Goal: Task Accomplishment & Management: Manage account settings

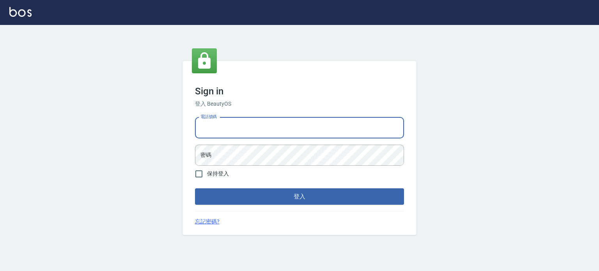
click at [269, 126] on input "電話號碼" at bounding box center [299, 127] width 209 height 21
type input "0977239969"
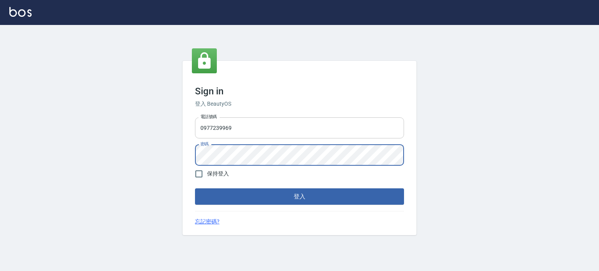
click at [195, 188] on button "登入" at bounding box center [299, 196] width 209 height 16
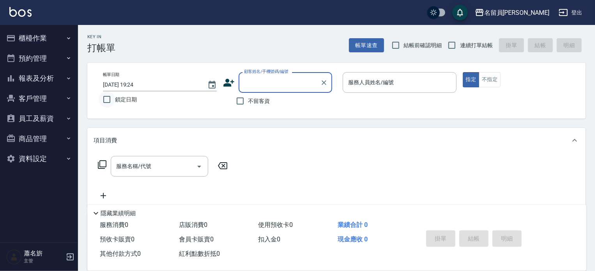
click at [105, 101] on input "鎖定日期" at bounding box center [107, 99] width 16 height 16
checkbox input "true"
click at [454, 47] on input "連續打單結帳" at bounding box center [452, 45] width 16 height 16
checkbox input "true"
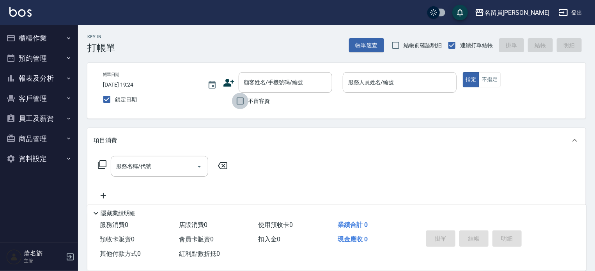
click at [241, 105] on input "不留客資" at bounding box center [240, 101] width 16 height 16
checkbox input "true"
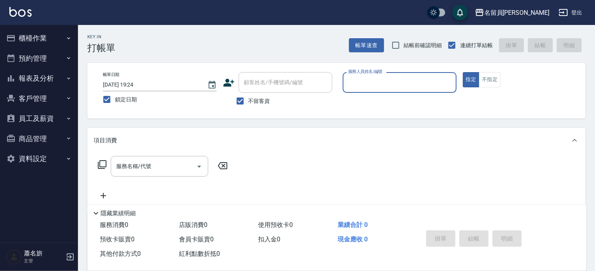
type input "ㄈ"
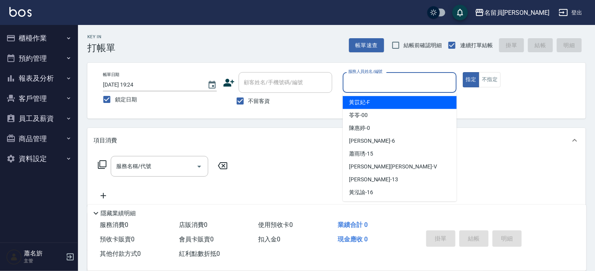
type input "ㄈ"
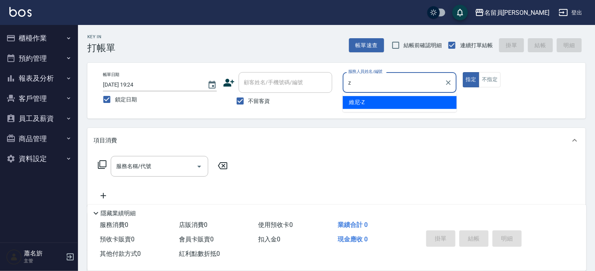
type input "維尼-Z"
type button "true"
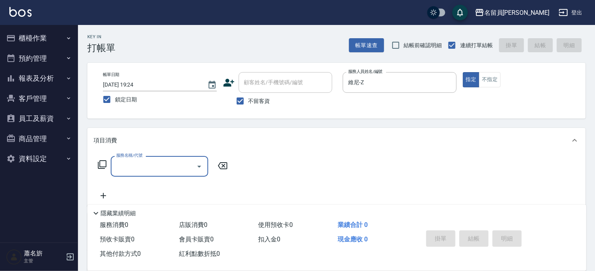
type input "6"
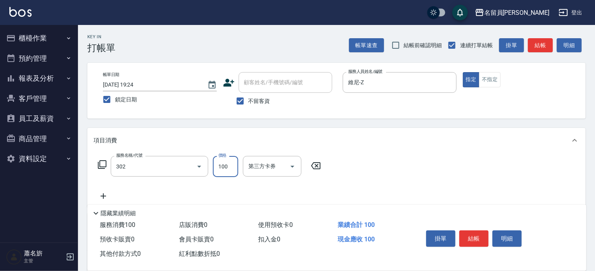
type input "剪髮(302)"
type input "250"
click at [477, 237] on button "結帳" at bounding box center [473, 238] width 29 height 16
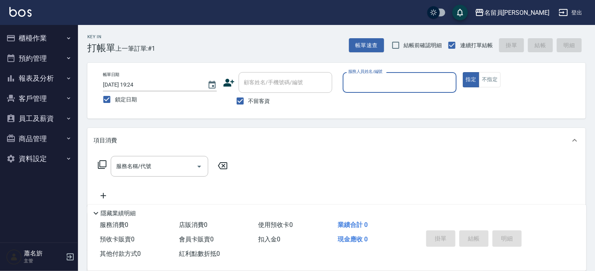
type input "ㄈ"
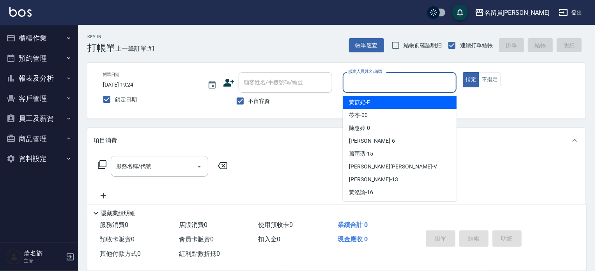
type input "ㄈ"
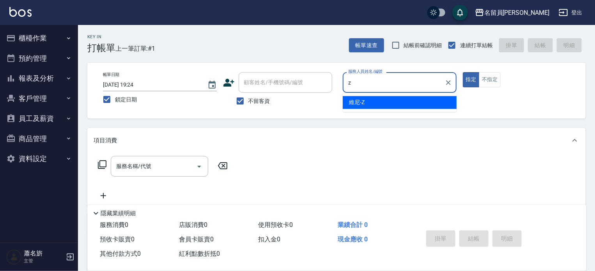
type input "維尼-Z"
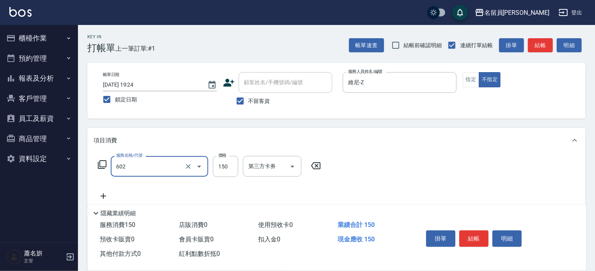
type input "一般洗髮(602)"
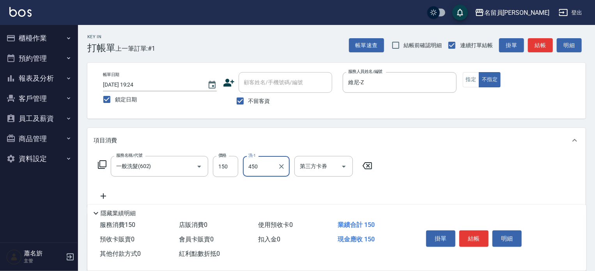
type input "450"
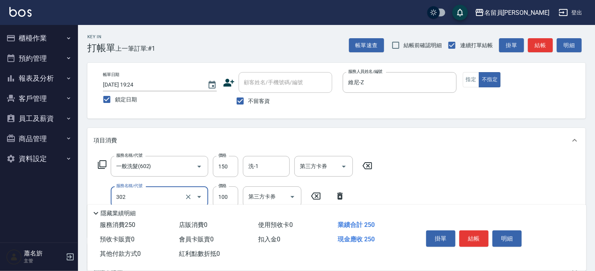
type input "剪髮(302)"
type input "130"
click at [234, 163] on input "150" at bounding box center [225, 166] width 25 height 21
click at [232, 169] on input "150" at bounding box center [225, 166] width 25 height 21
type input "200"
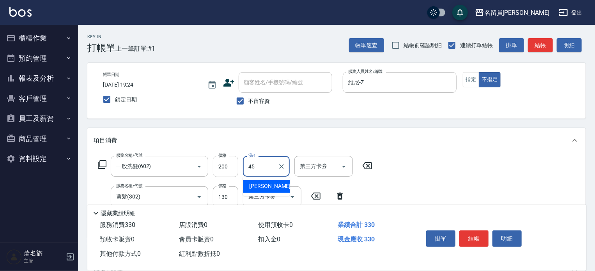
type input "[PERSON_NAME]-45"
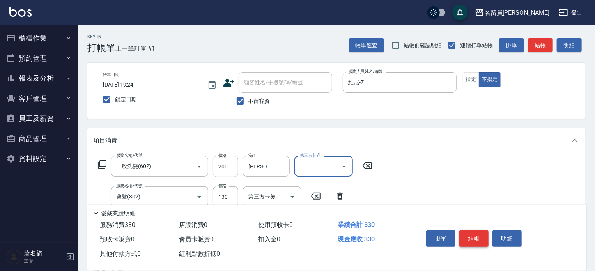
click at [479, 238] on button "結帳" at bounding box center [473, 238] width 29 height 16
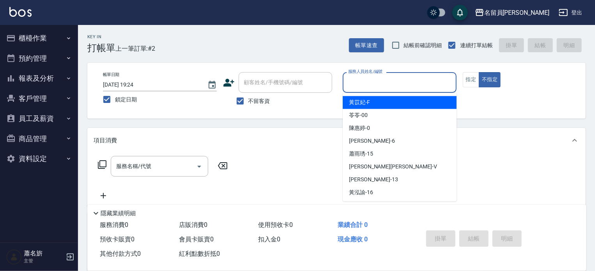
click at [368, 87] on input "服務人員姓名/編號" at bounding box center [399, 83] width 107 height 14
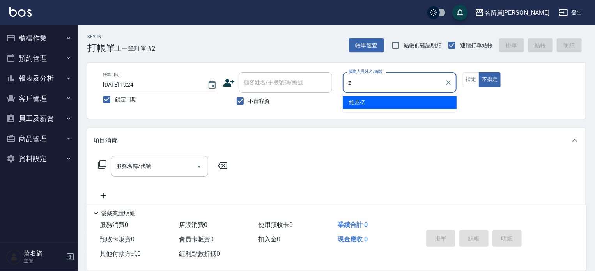
type input "維尼-Z"
type button "false"
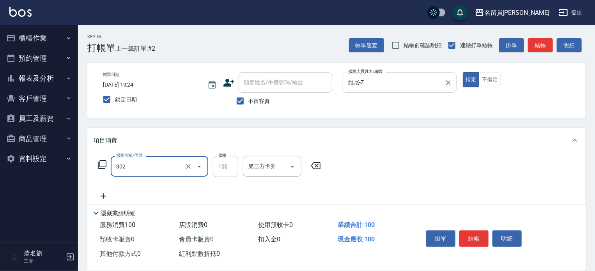
type input "剪髮(302)"
type input "250"
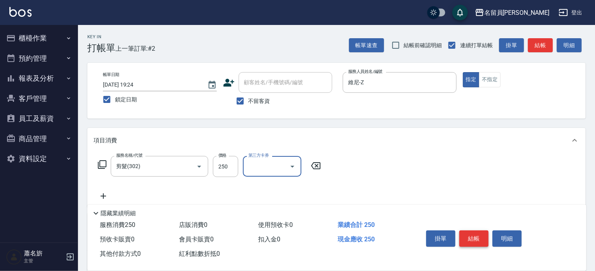
click at [478, 237] on button "結帳" at bounding box center [473, 238] width 29 height 16
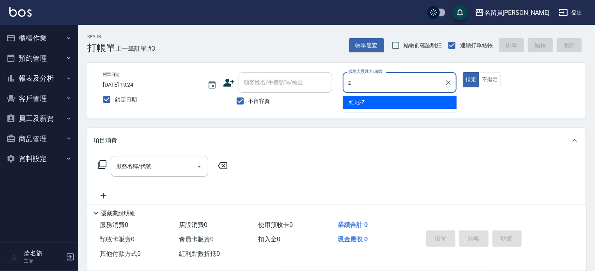
type input "維尼-Z"
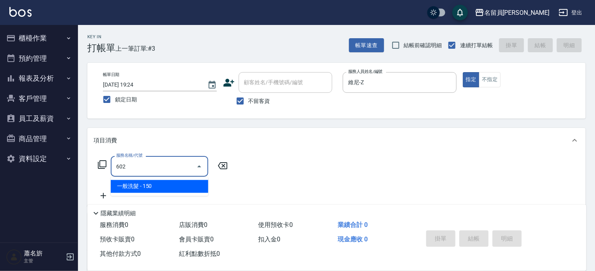
type input "一般洗髮(602)"
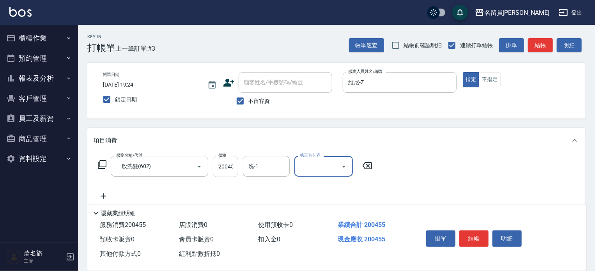
click at [232, 165] on input "200455" at bounding box center [225, 166] width 25 height 21
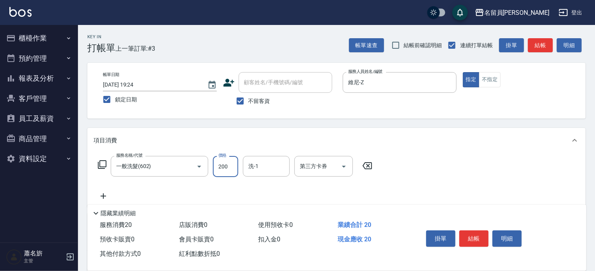
type input "200"
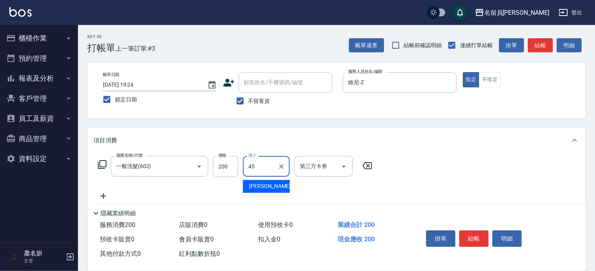
type input "游家豪-45"
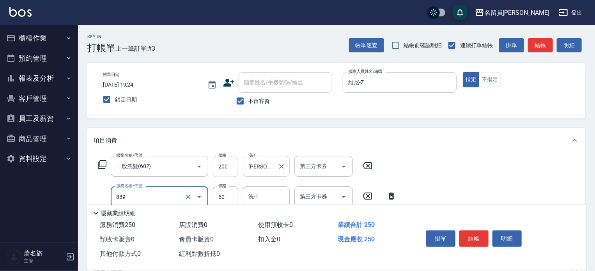
type input "精油(889)"
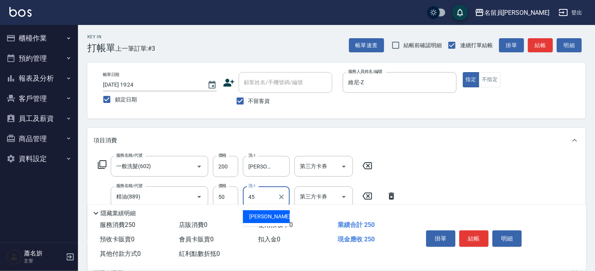
type input "游家豪-45"
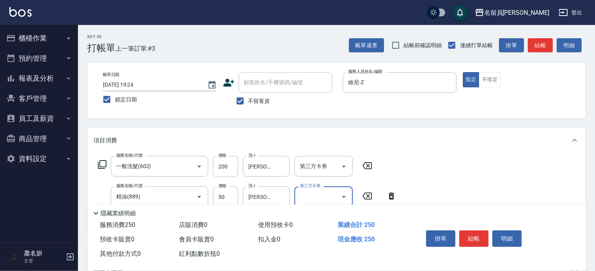
scroll to position [39, 0]
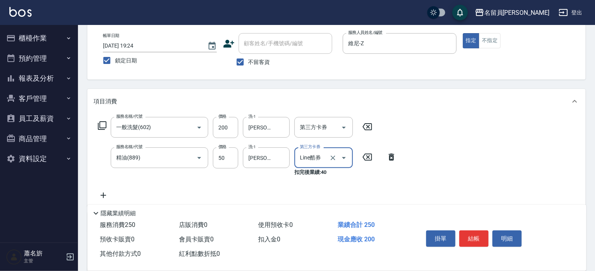
type input "Line酷券"
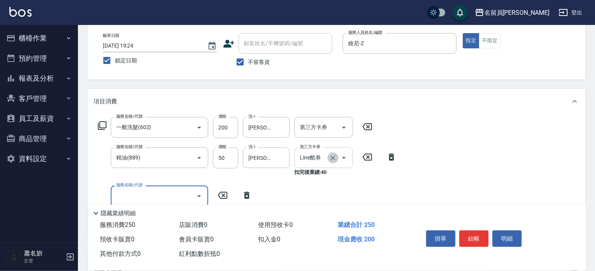
click at [332, 158] on icon "Clear" at bounding box center [333, 158] width 8 height 8
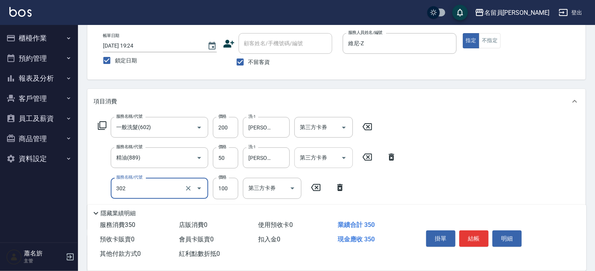
type input "剪髮(302)"
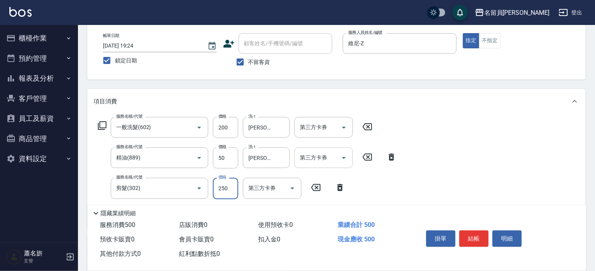
type input "250"
click at [478, 237] on button "結帳" at bounding box center [473, 238] width 29 height 16
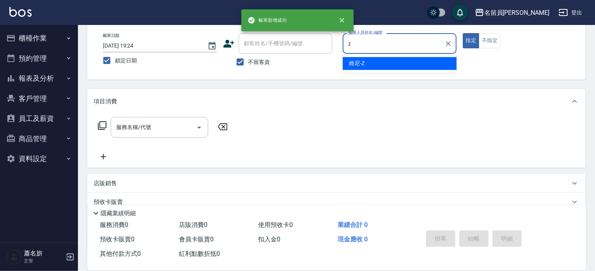
type input "維尼-Z"
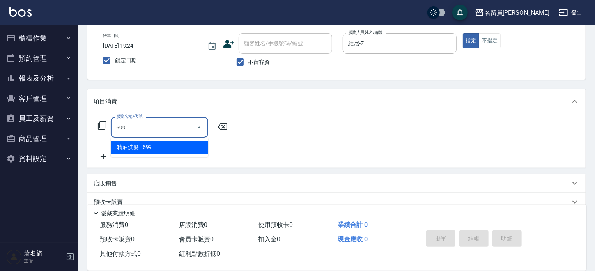
type input "精油洗髮(699)"
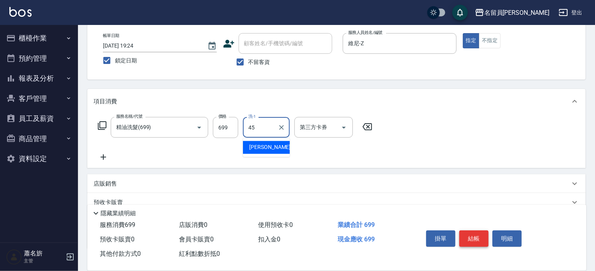
type input "游家豪-45"
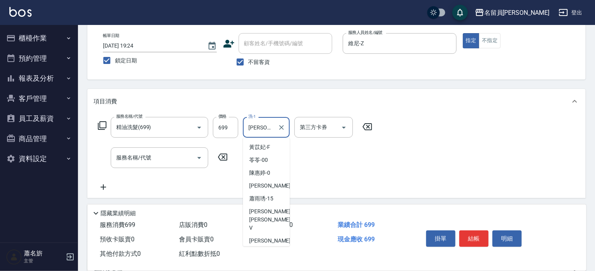
click at [264, 124] on input "游家豪-45" at bounding box center [260, 127] width 28 height 14
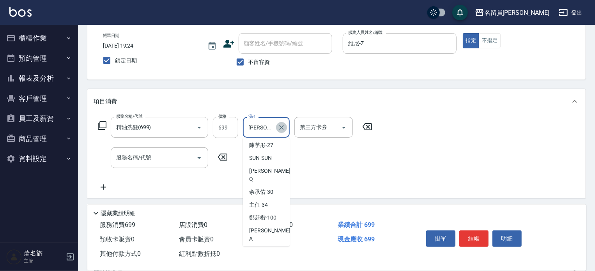
click at [282, 126] on icon "Clear" at bounding box center [282, 128] width 8 height 8
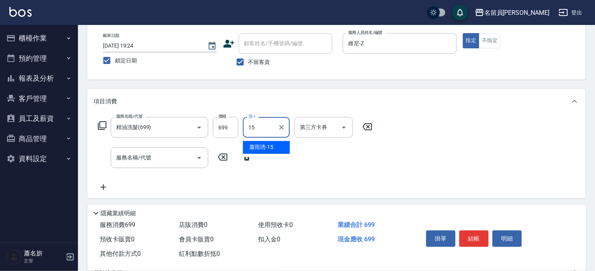
type input "蕭雨琇-15"
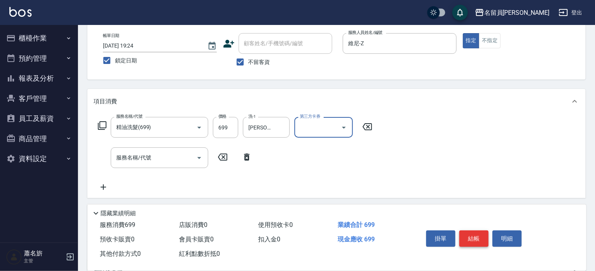
click at [477, 236] on button "結帳" at bounding box center [473, 238] width 29 height 16
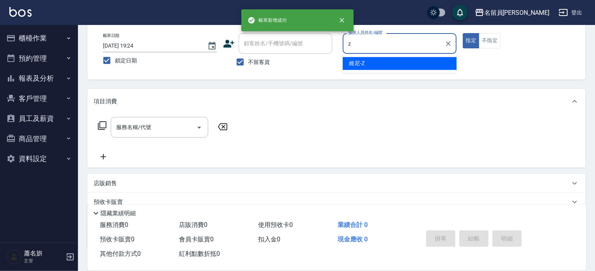
type input "維尼-Z"
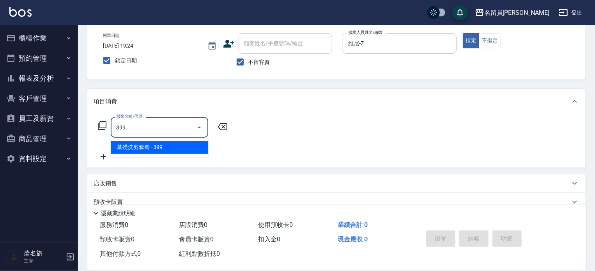
type input "基礎洗剪套餐(399)"
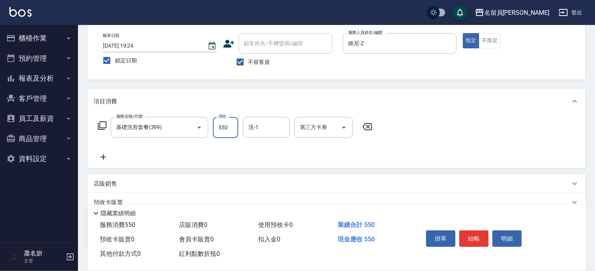
type input "550"
type input "游家豪-45"
click at [475, 236] on button "結帳" at bounding box center [473, 238] width 29 height 16
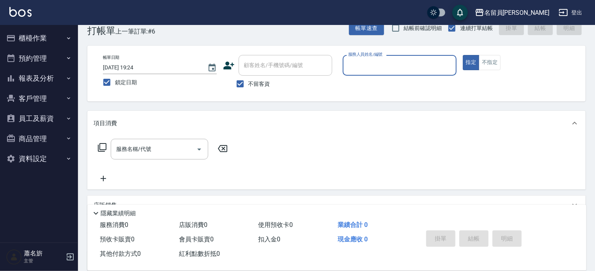
scroll to position [0, 0]
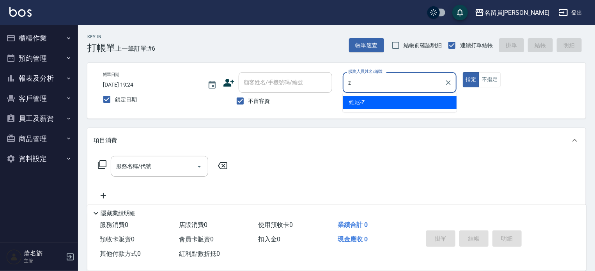
type input "維尼-Z"
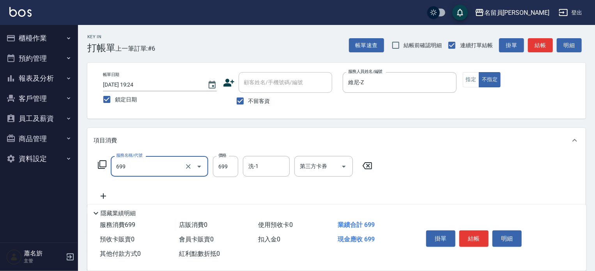
type input "精油洗髮(699)"
type input "799"
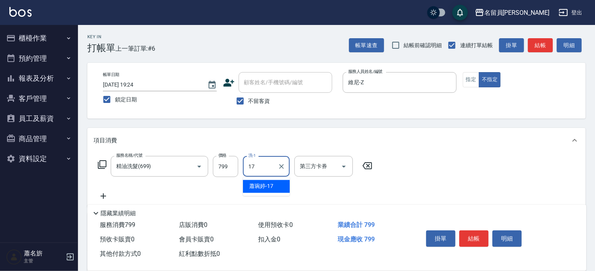
type input "蕭琬婷-17"
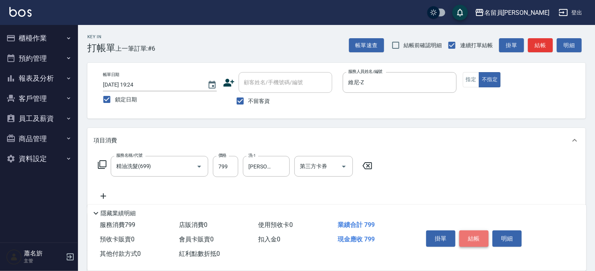
click at [473, 230] on button "結帳" at bounding box center [473, 238] width 29 height 16
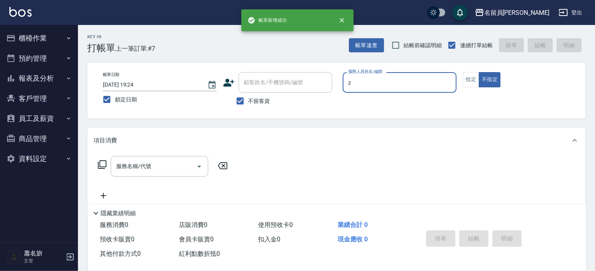
type input "維尼-Z"
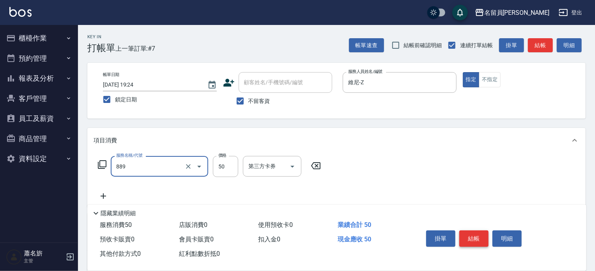
type input "精油(889)"
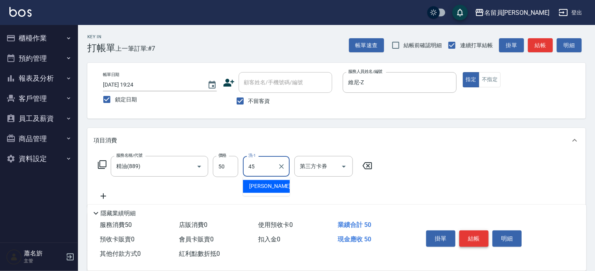
type input "游家豪-45"
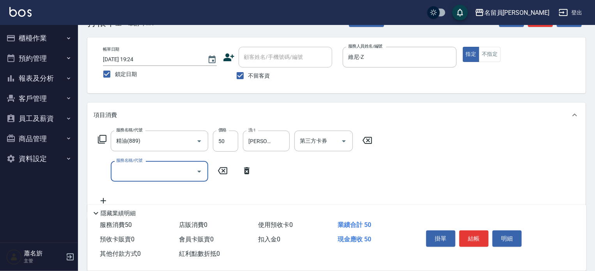
scroll to position [39, 0]
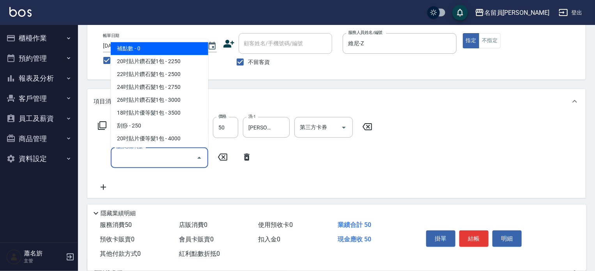
click at [173, 155] on input "服務名稱/代號" at bounding box center [153, 158] width 79 height 14
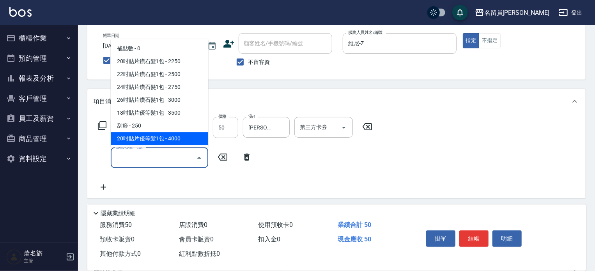
click at [101, 126] on icon at bounding box center [101, 125] width 9 height 9
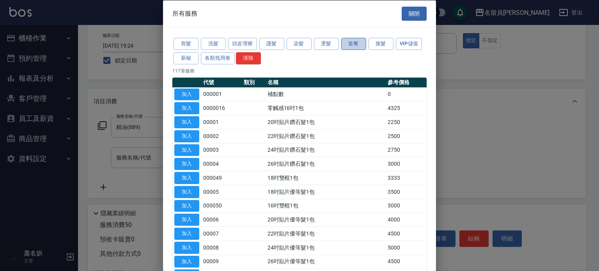
click at [355, 43] on button "套餐" at bounding box center [353, 44] width 25 height 12
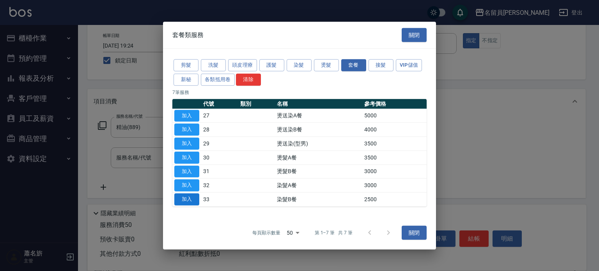
click at [190, 195] on button "加入" at bounding box center [186, 199] width 25 height 12
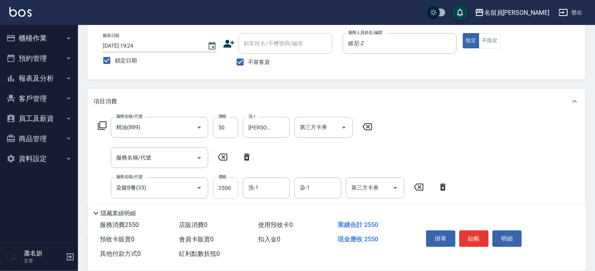
click at [228, 184] on input "2500" at bounding box center [225, 187] width 25 height 21
type input "2849"
type input "游家豪-45"
click at [172, 153] on input "服務名稱/代號" at bounding box center [153, 158] width 79 height 14
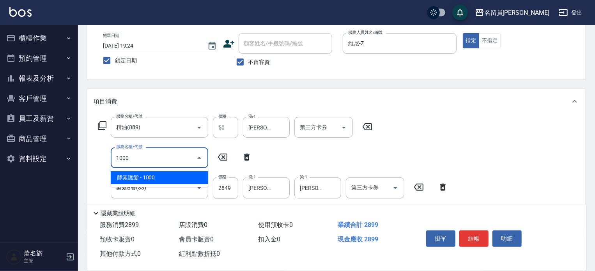
click at [198, 156] on icon "Close" at bounding box center [199, 157] width 9 height 9
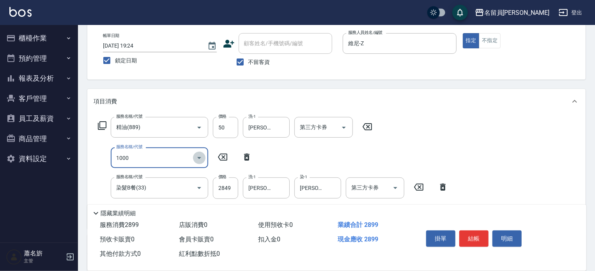
click at [201, 156] on icon "Open" at bounding box center [199, 157] width 9 height 9
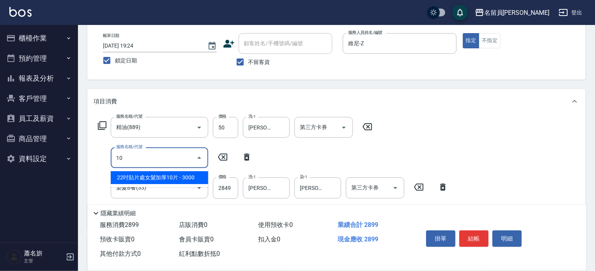
type input "1"
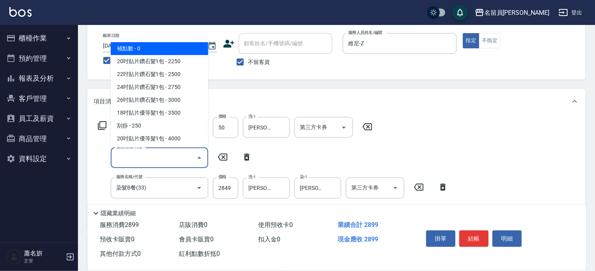
click at [200, 159] on icon "Close" at bounding box center [199, 157] width 9 height 9
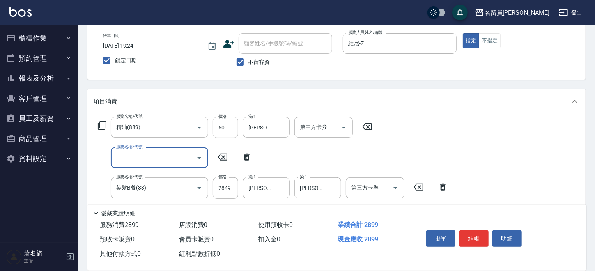
click at [200, 159] on icon "Open" at bounding box center [199, 157] width 9 height 9
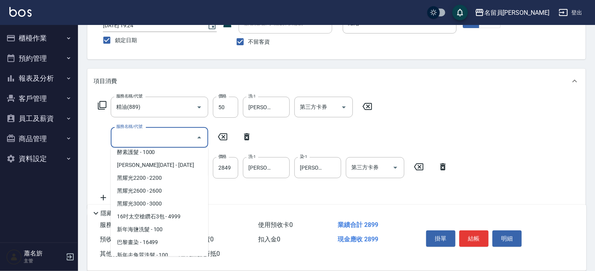
scroll to position [78, 0]
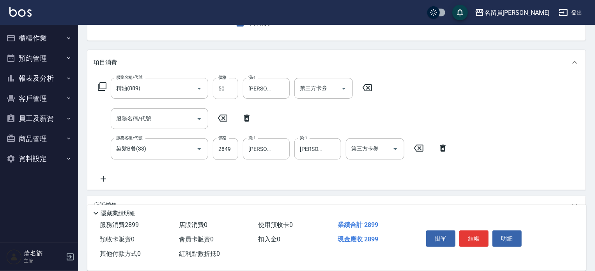
click at [104, 87] on icon at bounding box center [101, 86] width 9 height 9
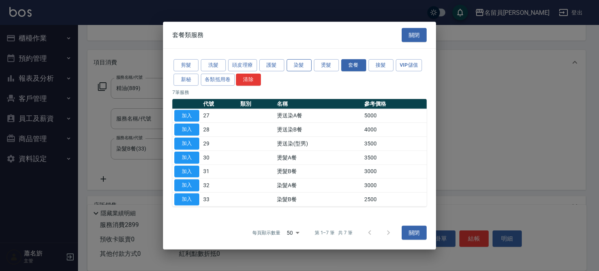
click at [299, 64] on button "染髮" at bounding box center [299, 65] width 25 height 12
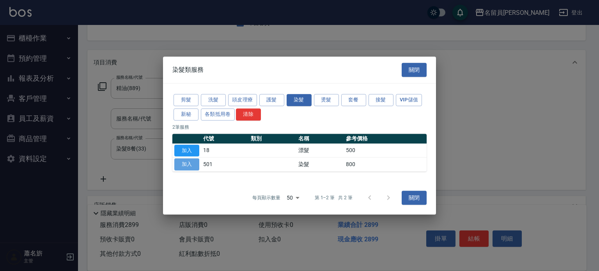
click at [184, 163] on button "加入" at bounding box center [186, 164] width 25 height 12
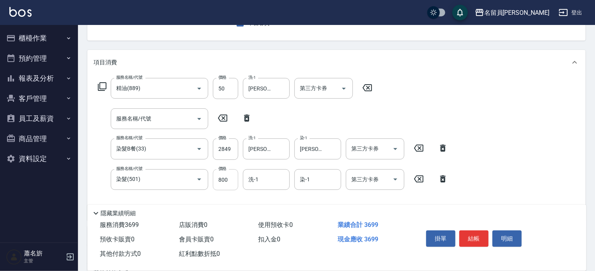
drag, startPoint x: 223, startPoint y: 178, endPoint x: 232, endPoint y: 178, distance: 9.0
click at [223, 178] on input "800" at bounding box center [225, 179] width 25 height 21
type input "1000"
type input "游家豪-45"
click at [488, 238] on button "結帳" at bounding box center [473, 238] width 29 height 16
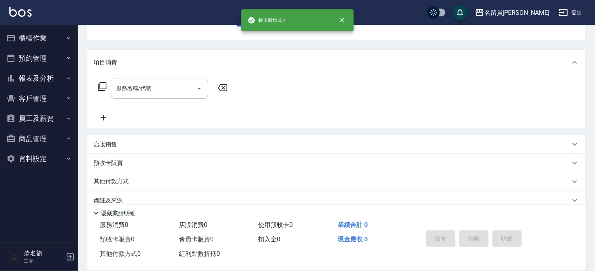
scroll to position [76, 0]
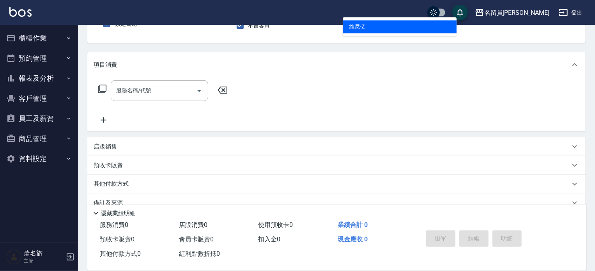
type input "維尼-Z"
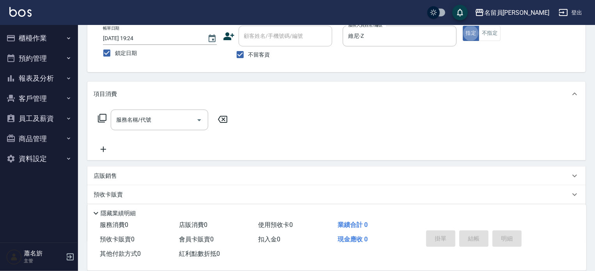
scroll to position [33, 0]
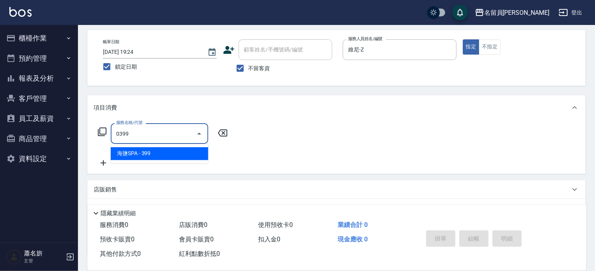
type input "海鹽SPA(0399)"
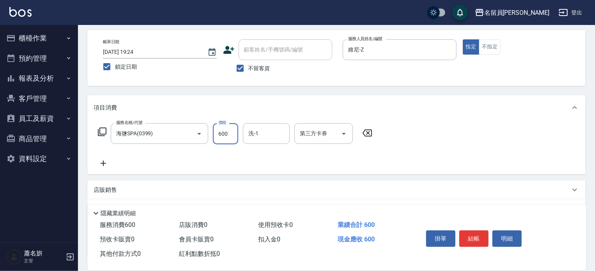
type input "600"
type input "游家豪-45"
click at [477, 235] on button "結帳" at bounding box center [473, 238] width 29 height 16
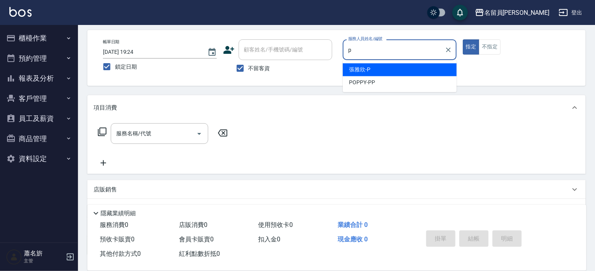
type input "張雅欣-P"
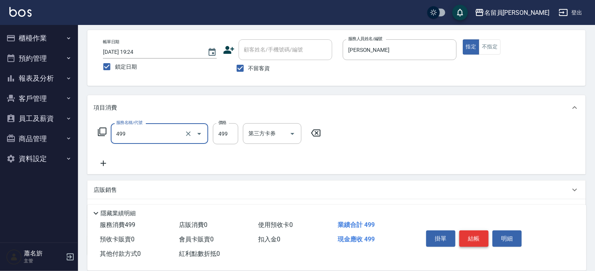
type input "去角質洗髮(499)"
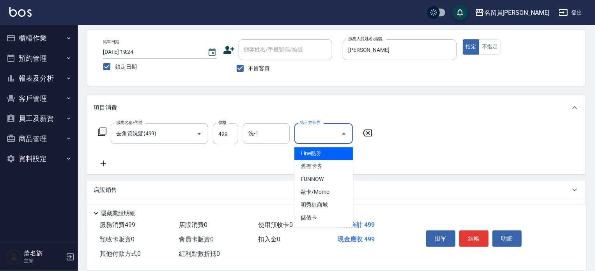
click at [330, 129] on input "第三方卡券" at bounding box center [318, 134] width 40 height 14
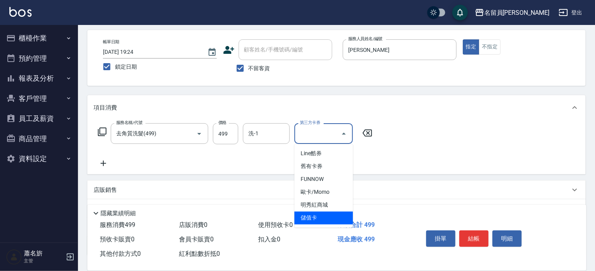
click at [329, 216] on span "儲值卡" at bounding box center [323, 218] width 58 height 13
type input "儲值卡"
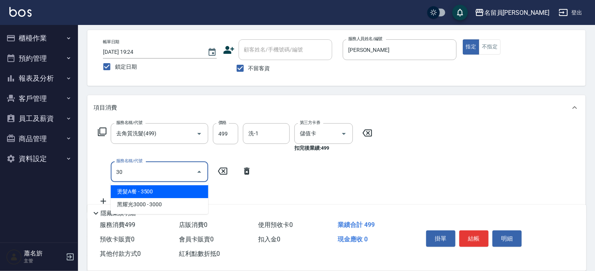
type input "302"
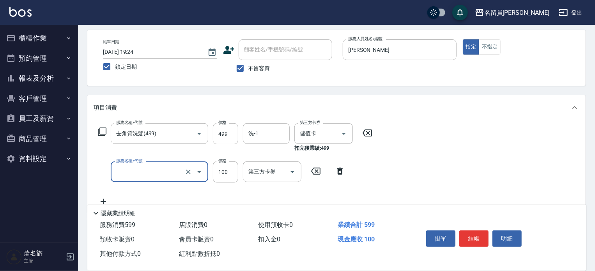
type input "0"
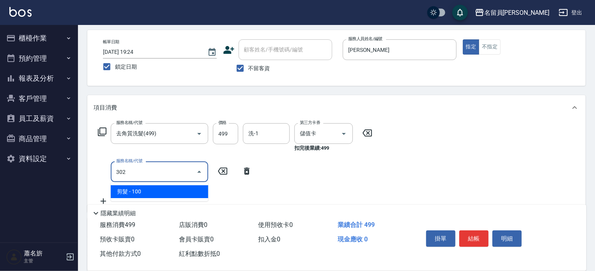
type input "剪髮(302)"
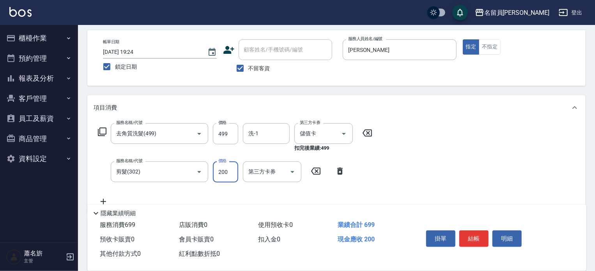
type input "200"
click at [479, 234] on button "結帳" at bounding box center [473, 238] width 29 height 16
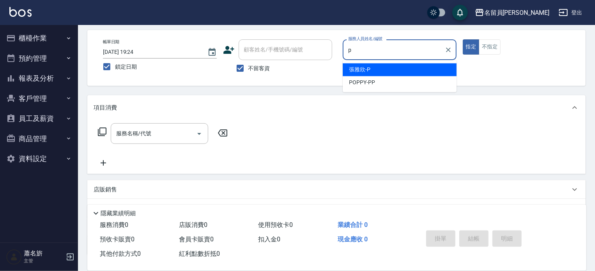
type input "張雅欣-P"
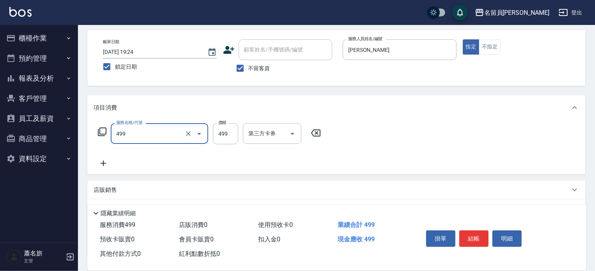
type input "去角質洗髮(499)"
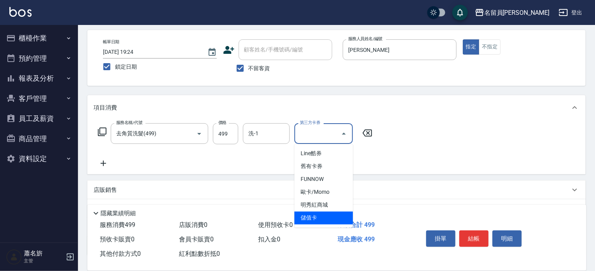
click at [311, 218] on span "儲值卡" at bounding box center [323, 218] width 58 height 13
type input "儲值卡"
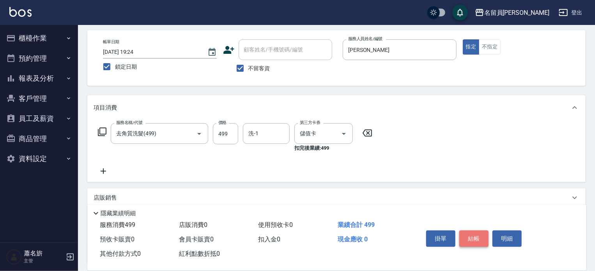
click at [469, 237] on button "結帳" at bounding box center [473, 238] width 29 height 16
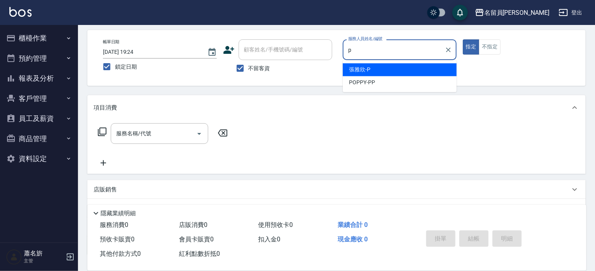
type input "張雅欣-P"
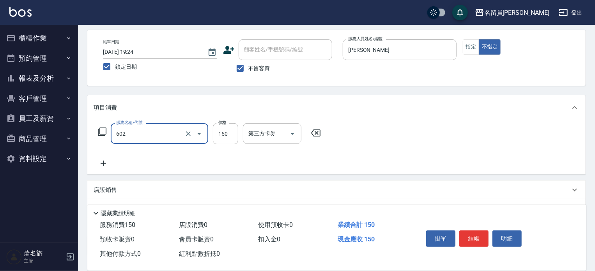
type input "一般洗髮(602)"
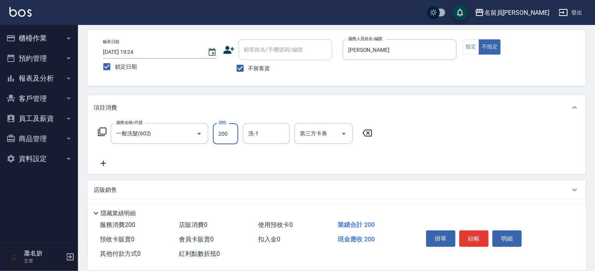
type input "200"
type input "蕭琬婷-17"
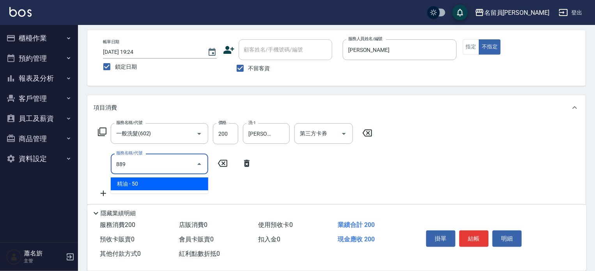
type input "精油(889)"
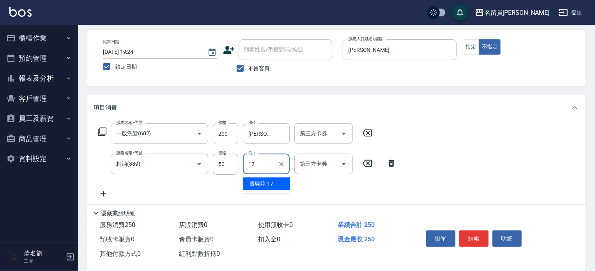
type input "蕭琬婷-17"
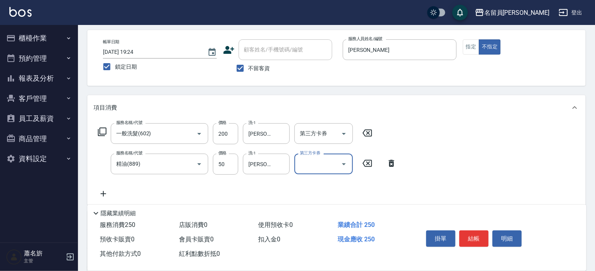
click at [471, 237] on button "結帳" at bounding box center [473, 238] width 29 height 16
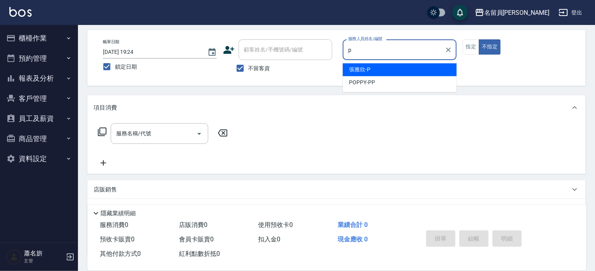
type input "張雅欣-P"
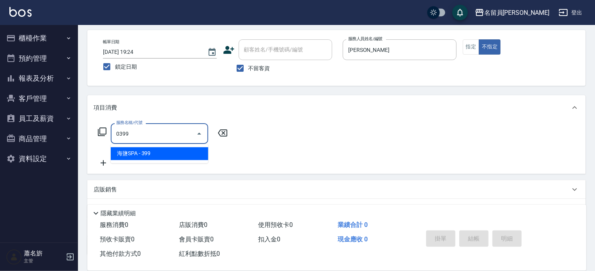
type input "海鹽SPA(0399)"
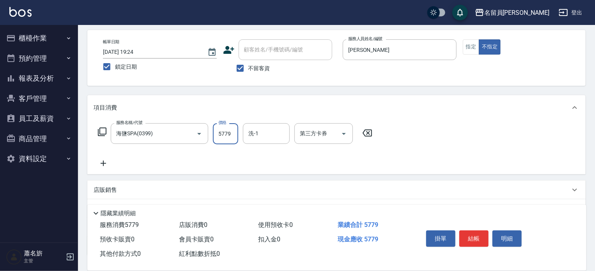
type input "5779"
type input "蕭琬婷-17"
click at [471, 234] on button "結帳" at bounding box center [473, 238] width 29 height 16
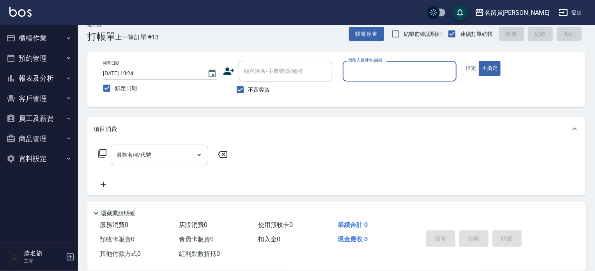
scroll to position [0, 0]
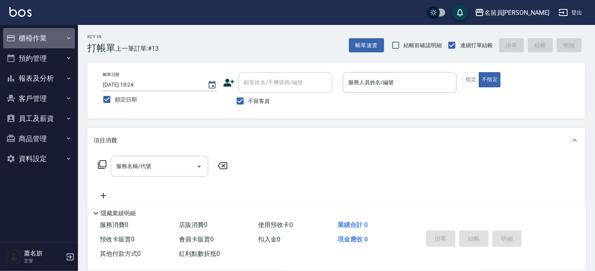
click at [43, 38] on button "櫃檯作業" at bounding box center [39, 38] width 72 height 20
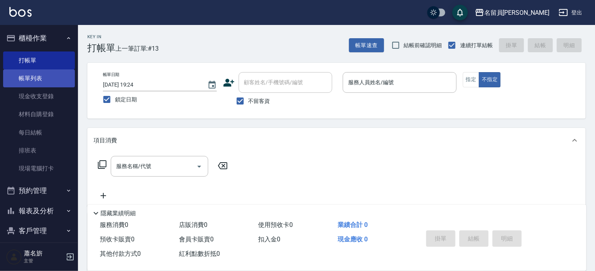
click at [41, 74] on link "帳單列表" at bounding box center [39, 78] width 72 height 18
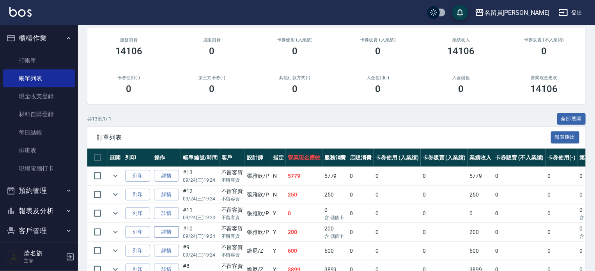
scroll to position [117, 0]
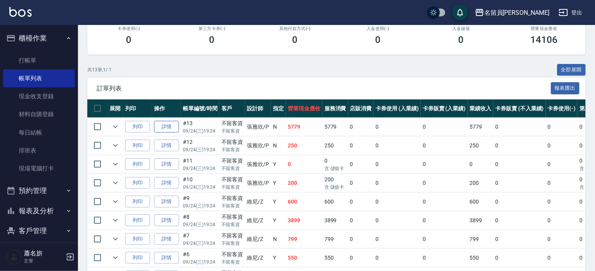
click at [172, 133] on link "詳情" at bounding box center [166, 127] width 25 height 12
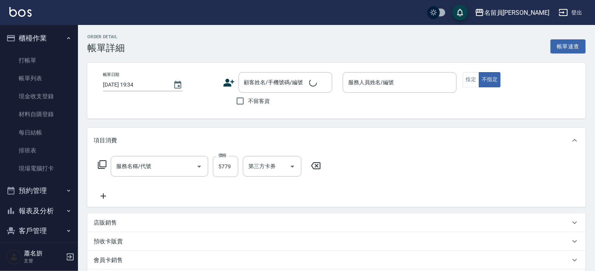
type input "[DATE] 19:24"
checkbox input "true"
type input "張雅欣-P"
type input "海鹽SPA(0399)"
click at [227, 164] on input "5779" at bounding box center [225, 166] width 25 height 21
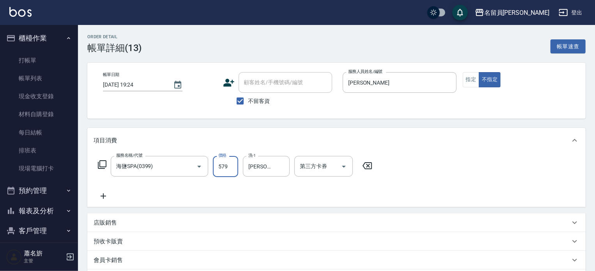
type input "579"
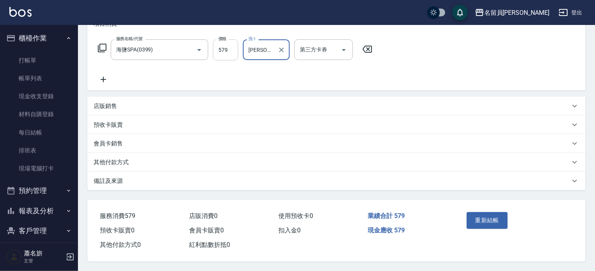
scroll to position [80, 0]
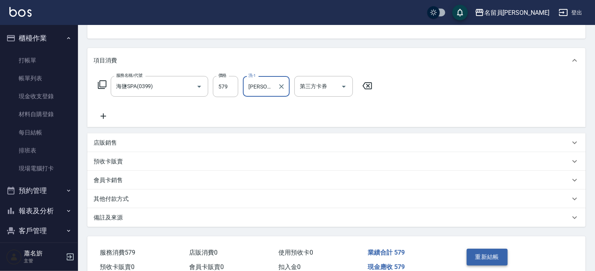
click at [491, 251] on button "重新結帳" at bounding box center [487, 257] width 41 height 16
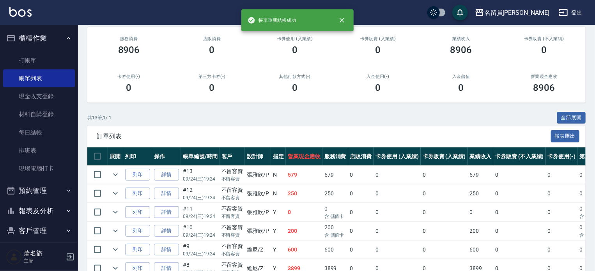
scroll to position [78, 0]
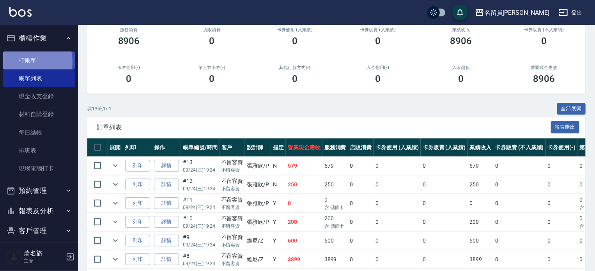
click at [23, 62] on link "打帳單" at bounding box center [39, 60] width 72 height 18
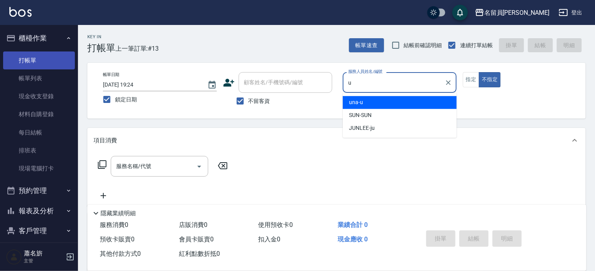
type input "una-u"
type button "false"
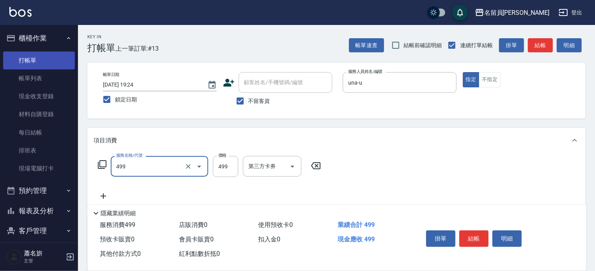
type input "去角質洗髮(499)"
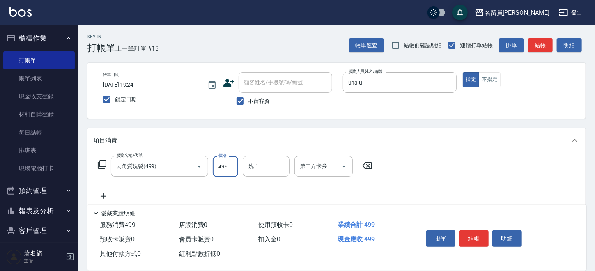
click at [236, 167] on input "499" at bounding box center [225, 166] width 25 height 21
type input "699"
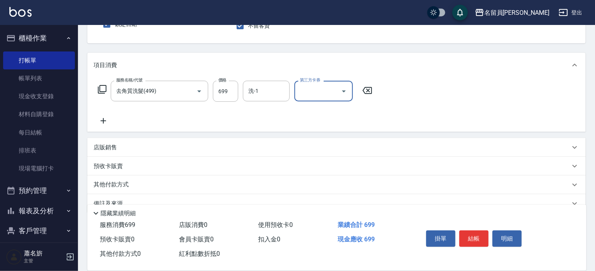
scroll to position [78, 0]
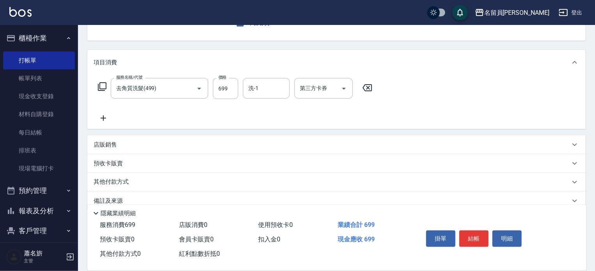
click at [140, 143] on div "店販銷售" at bounding box center [332, 145] width 477 height 8
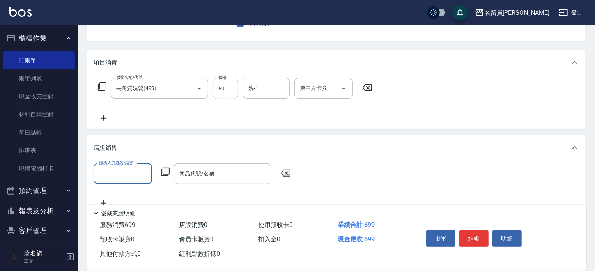
scroll to position [0, 0]
type input "una-u"
click at [164, 172] on icon at bounding box center [165, 171] width 9 height 9
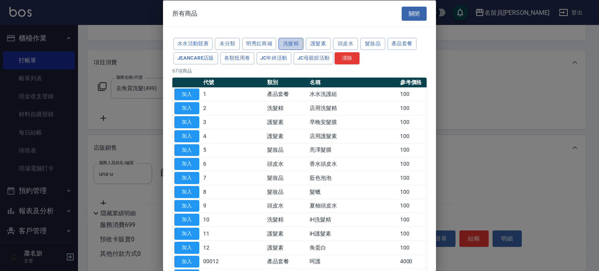
click at [287, 46] on button "洗髮精" at bounding box center [290, 44] width 25 height 12
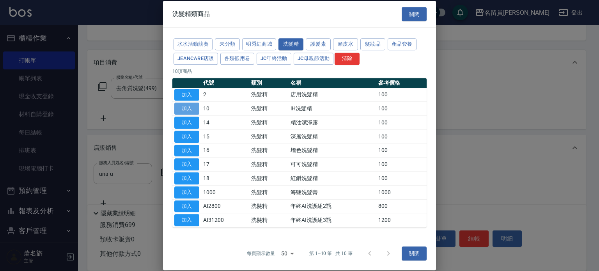
click at [192, 107] on button "加入" at bounding box center [186, 109] width 25 height 12
type input "iH洗髮精"
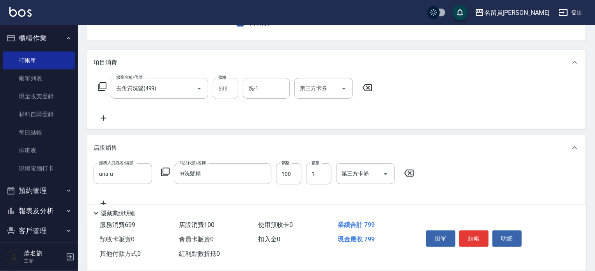
click at [303, 172] on div "服務人員姓名/編號 una-u 服務人員姓名/編號 商品代號/名稱 iH洗髮精 商品代號/名稱 價格 100 價格 數量 1 數量 第三方卡券 第三方卡券" at bounding box center [256, 173] width 325 height 21
click at [298, 174] on input "100" at bounding box center [288, 173] width 25 height 21
type input "400"
click at [473, 242] on button "結帳" at bounding box center [473, 238] width 29 height 16
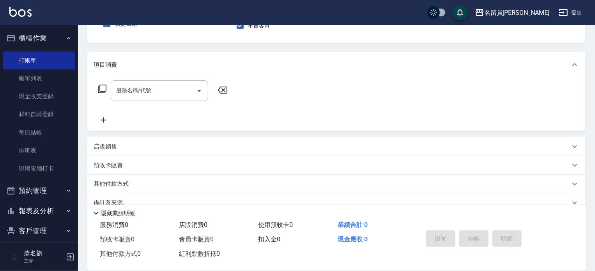
click at [508, 246] on div "掛單 結帳 明細" at bounding box center [474, 239] width 102 height 25
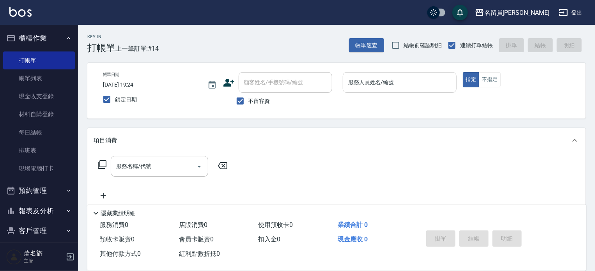
click at [402, 80] on input "服務人員姓名/編號" at bounding box center [399, 83] width 107 height 14
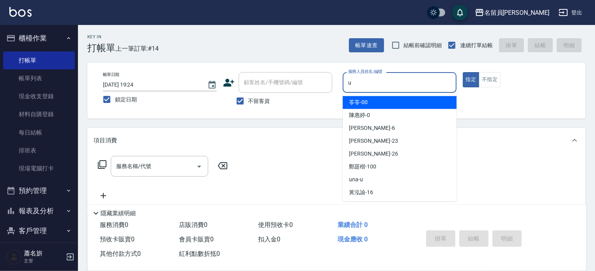
type input "u"
type button "true"
type input "una-u"
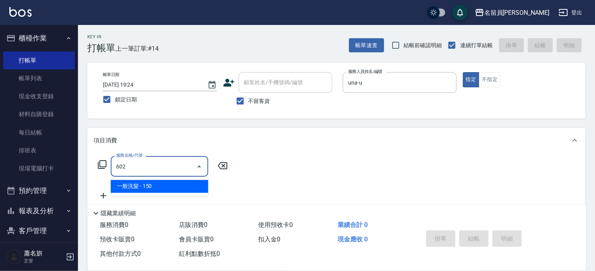
type input "一般洗髮(602)"
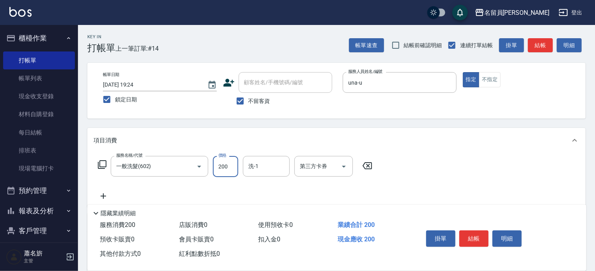
type input "200"
type input "游家豪-45"
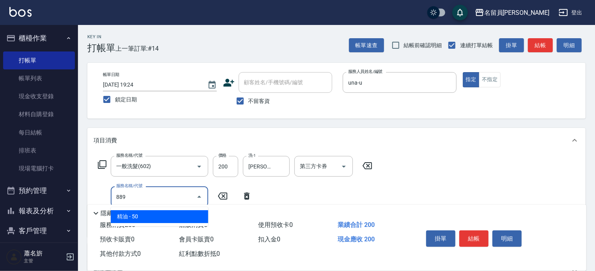
type input "精油(889)"
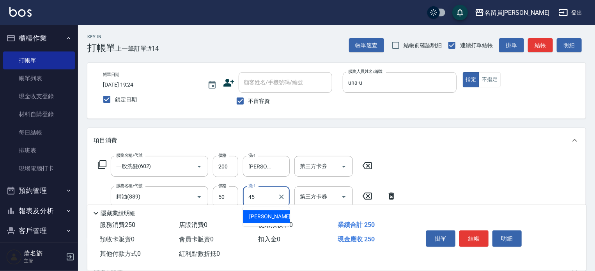
type input "游家豪-45"
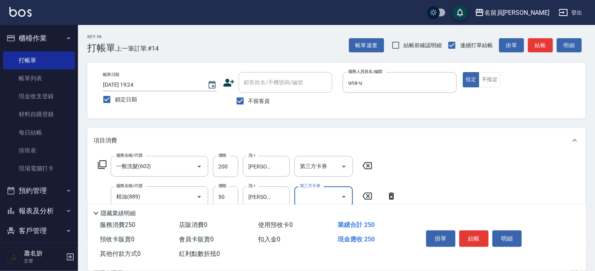
scroll to position [39, 0]
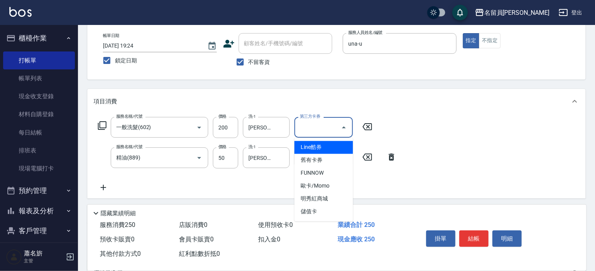
click at [322, 124] on input "第三方卡券" at bounding box center [318, 127] width 40 height 14
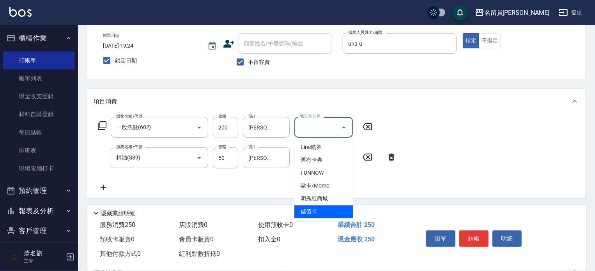
drag, startPoint x: 319, startPoint y: 209, endPoint x: 318, endPoint y: 195, distance: 14.4
click at [318, 209] on span "儲值卡" at bounding box center [323, 212] width 58 height 13
type input "儲值卡"
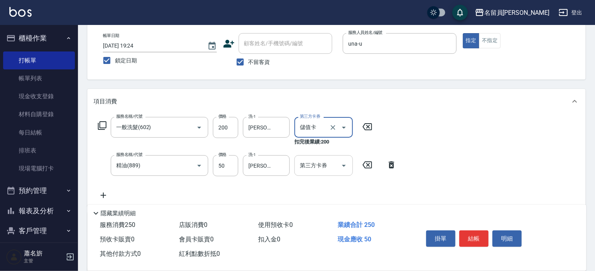
click at [316, 169] on input "第三方卡券" at bounding box center [318, 166] width 40 height 14
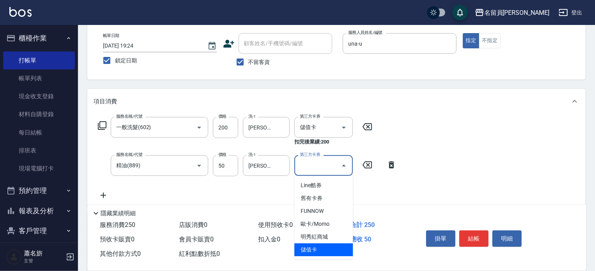
click at [310, 248] on span "儲值卡" at bounding box center [323, 249] width 58 height 13
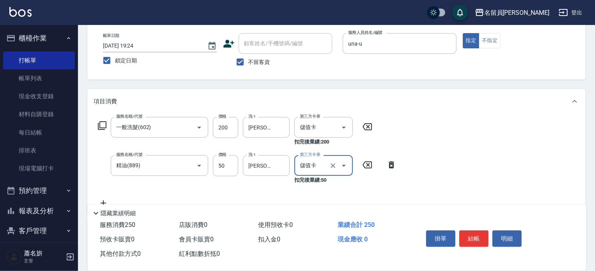
type input "儲值卡"
click at [478, 234] on button "結帳" at bounding box center [473, 238] width 29 height 16
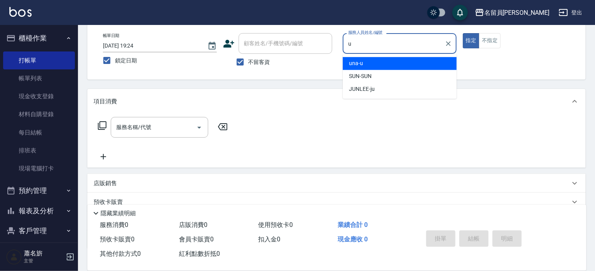
type input "una-u"
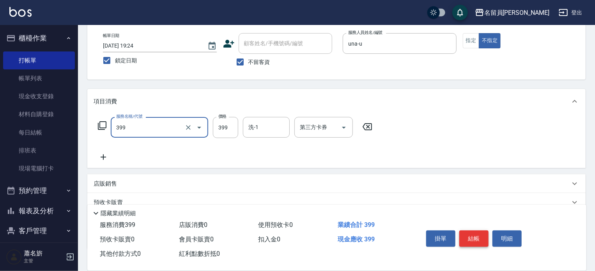
type input "基礎洗剪套餐(399)"
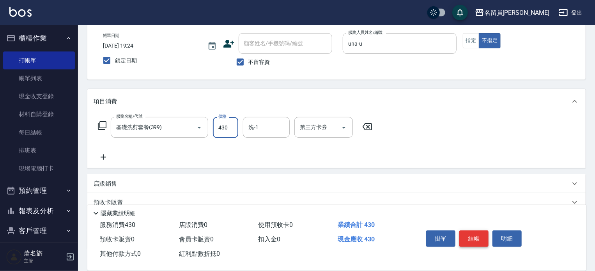
type input "430"
click at [476, 240] on button "結帳" at bounding box center [473, 238] width 29 height 16
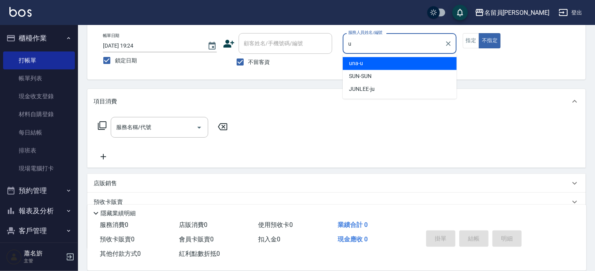
type input "una-u"
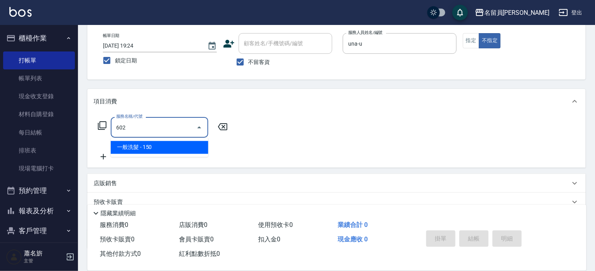
type input "一般洗髮(602)"
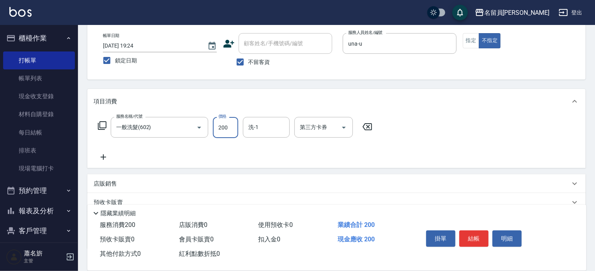
type input "200"
type input "游家豪-45"
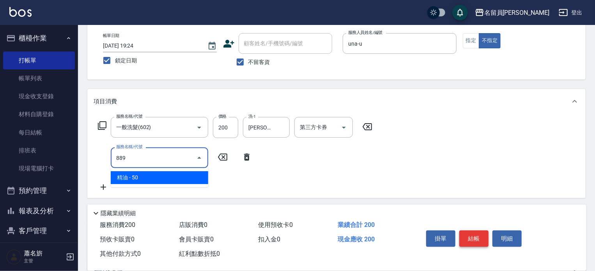
type input "精油(889)"
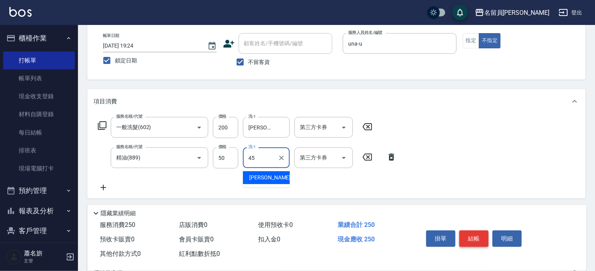
type input "游家豪-45"
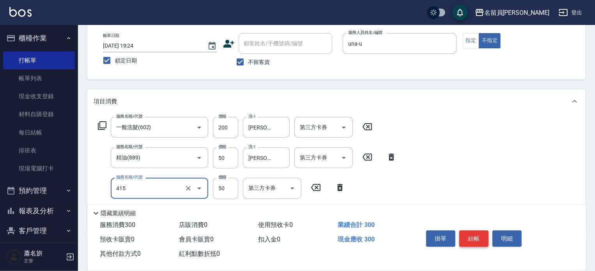
type input "瞬間保養(415)"
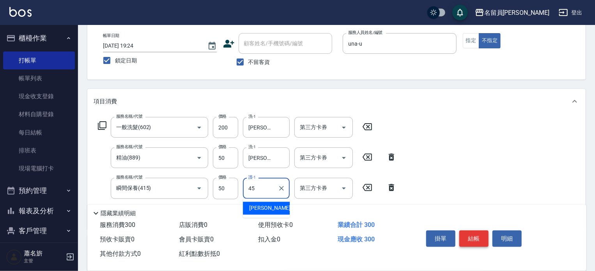
type input "游家豪-45"
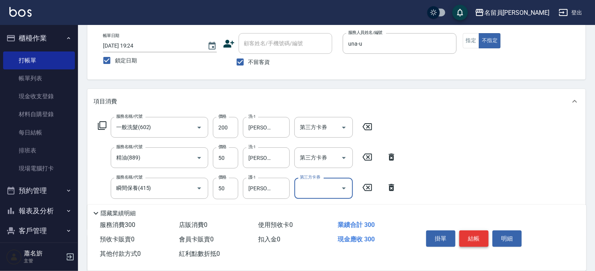
click at [483, 235] on button "結帳" at bounding box center [473, 238] width 29 height 16
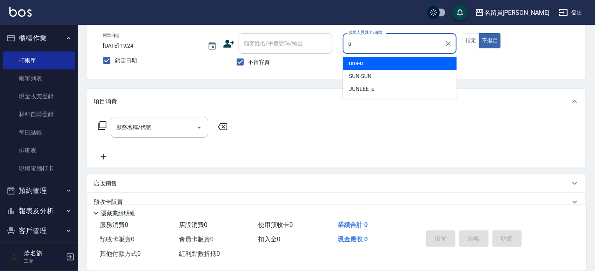
type input "una-u"
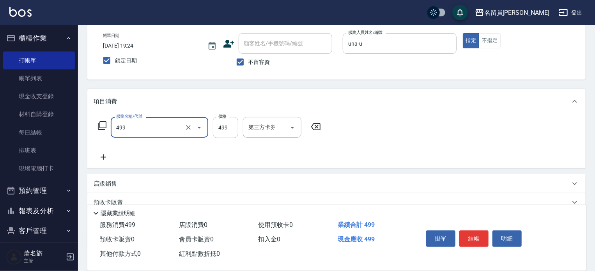
type input "去角質洗髮(499)"
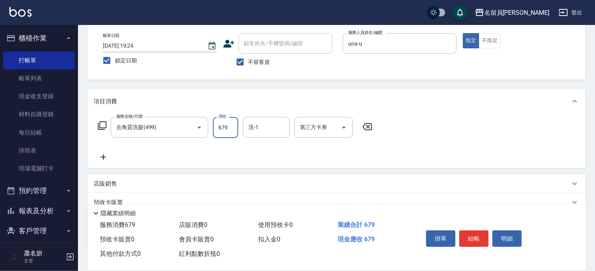
type input "679"
click at [482, 234] on button "結帳" at bounding box center [473, 238] width 29 height 16
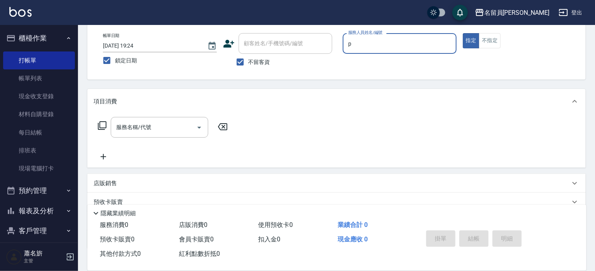
type input "張雅欣-P"
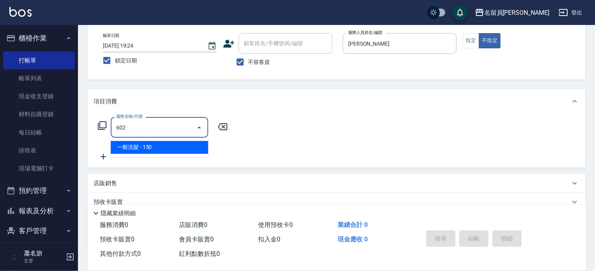
type input "一般洗髮(602)"
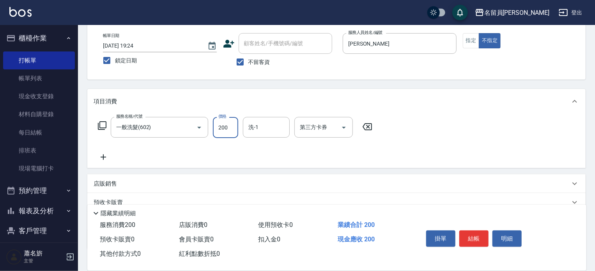
type input "200"
type input "蕭琬婷-17"
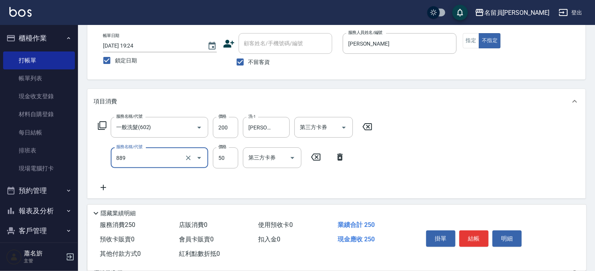
type input "精油(889)"
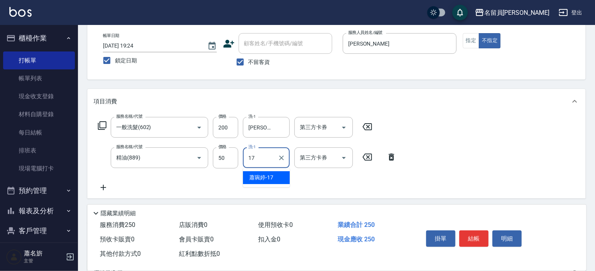
type input "蕭琬婷-17"
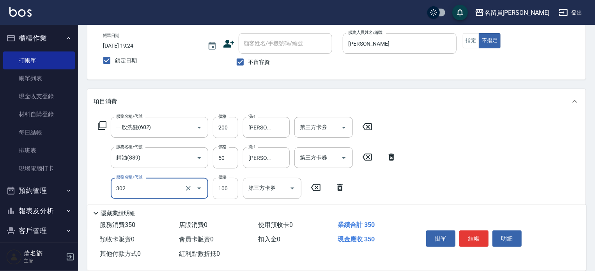
type input "剪髮(302)"
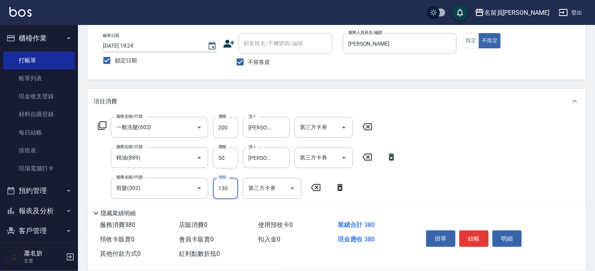
type input "130"
click at [480, 238] on button "結帳" at bounding box center [473, 238] width 29 height 16
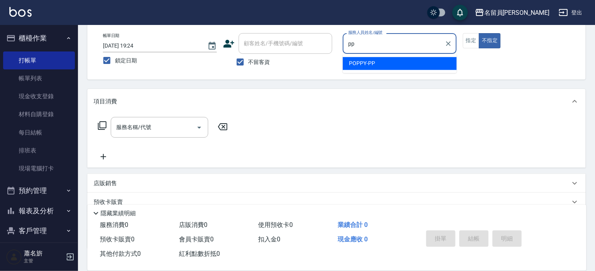
type input "POPPY-PP"
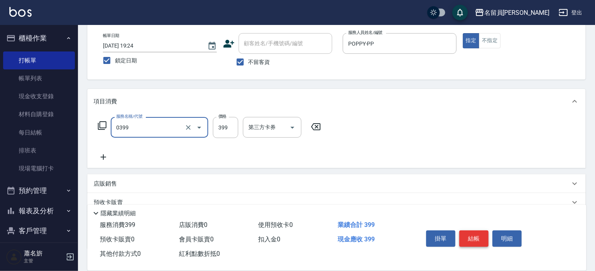
type input "海鹽SPA(0399)"
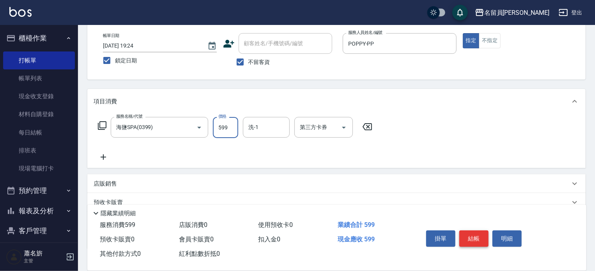
type input "599"
click at [480, 238] on button "結帳" at bounding box center [473, 238] width 29 height 16
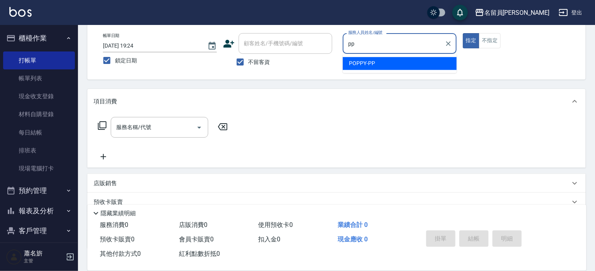
type input "POPPY-PP"
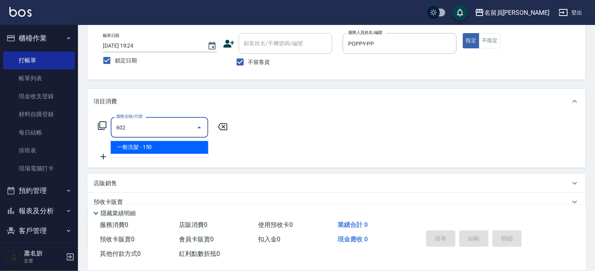
type input "一般洗髮(602)"
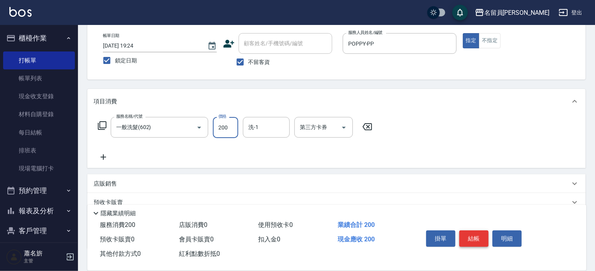
type input "200"
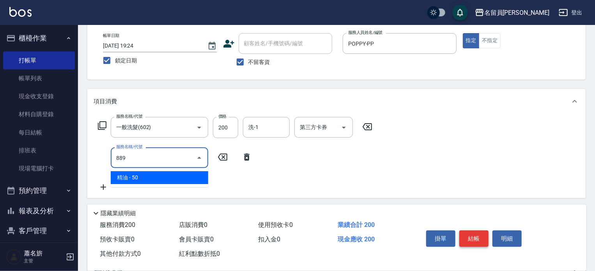
type input "精油(889)"
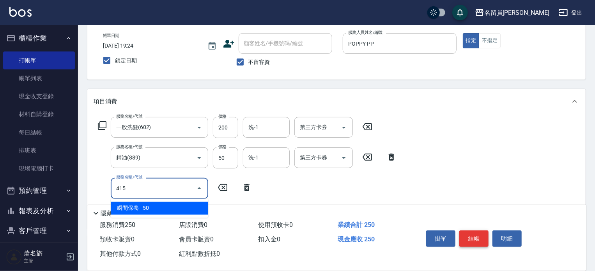
type input "瞬間保養(415)"
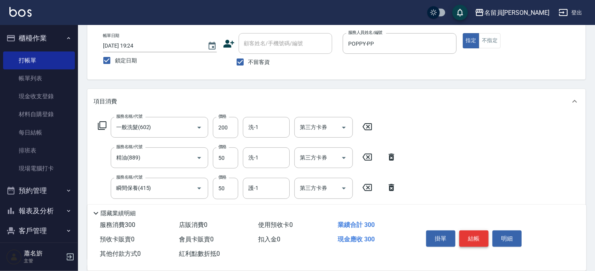
scroll to position [78, 0]
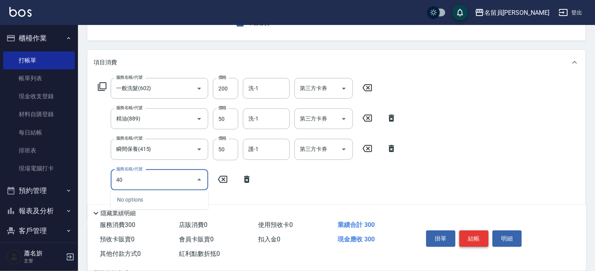
type input "4"
type input "自備護髮(200)"
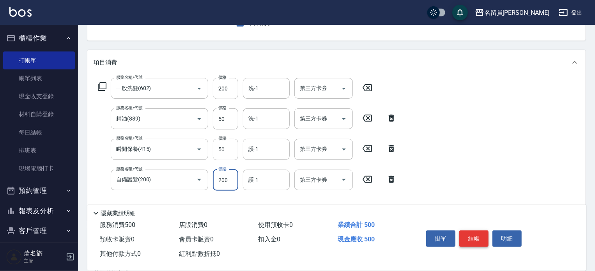
click at [479, 236] on button "結帳" at bounding box center [473, 238] width 29 height 16
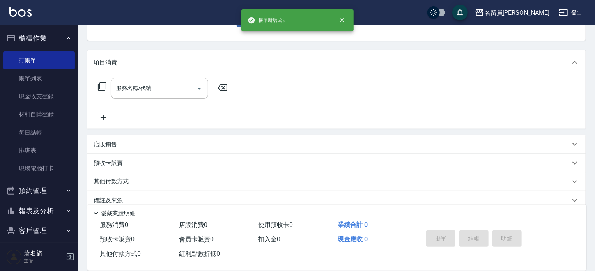
scroll to position [76, 0]
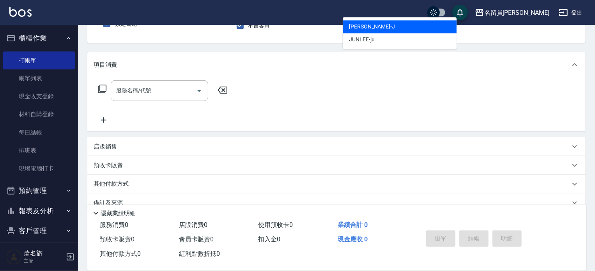
type input "Jenny -J"
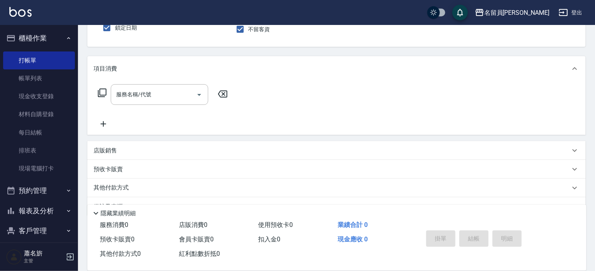
scroll to position [0, 0]
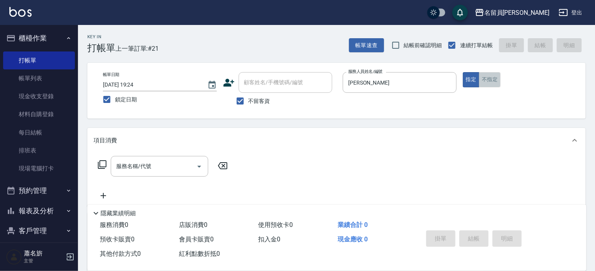
click at [494, 79] on button "不指定" at bounding box center [490, 79] width 22 height 15
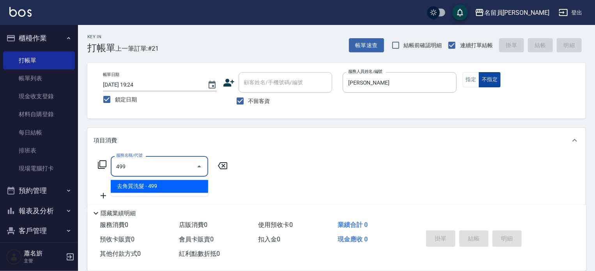
type input "去角質洗髮(499)"
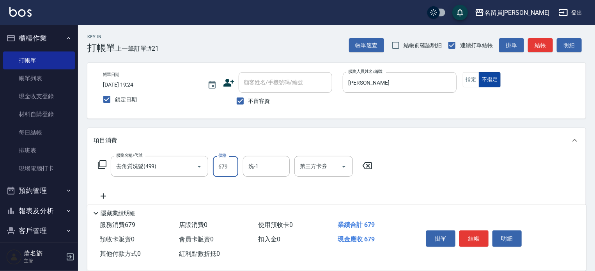
type input "679"
type input "g"
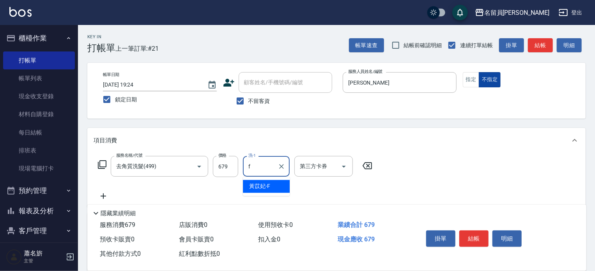
type input "黃苡妃-F"
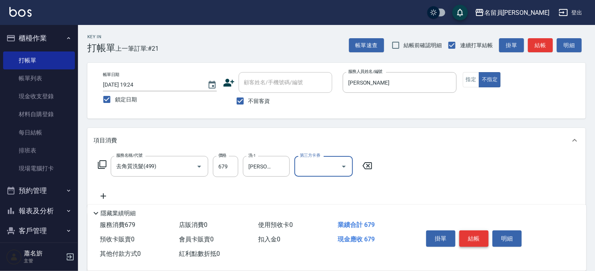
click at [478, 238] on button "結帳" at bounding box center [473, 238] width 29 height 16
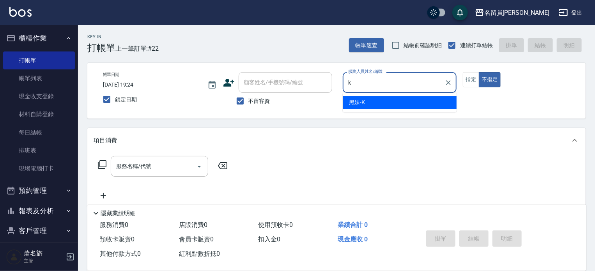
type input "黑妹-K"
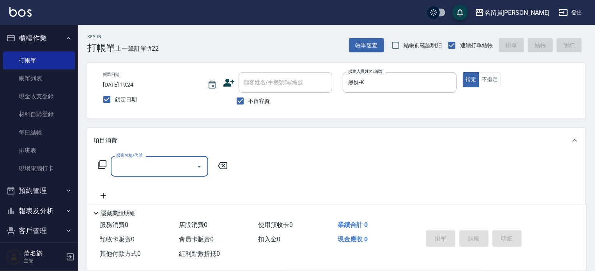
click at [105, 163] on icon at bounding box center [101, 164] width 9 height 9
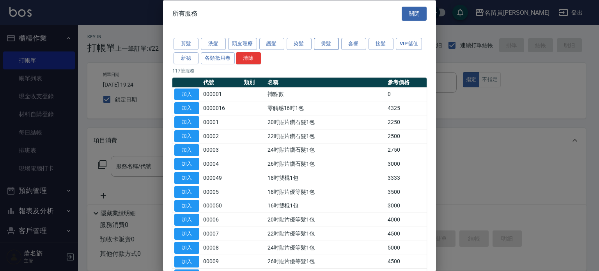
click at [333, 42] on button "燙髮" at bounding box center [326, 44] width 25 height 12
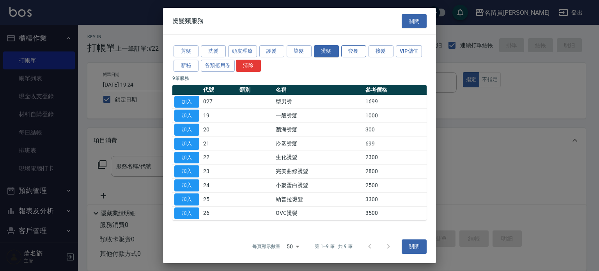
click at [354, 53] on button "套餐" at bounding box center [353, 51] width 25 height 12
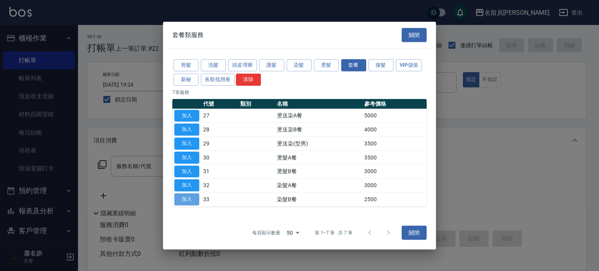
click at [193, 202] on button "加入" at bounding box center [186, 199] width 25 height 12
type input "染髮B餐(33)"
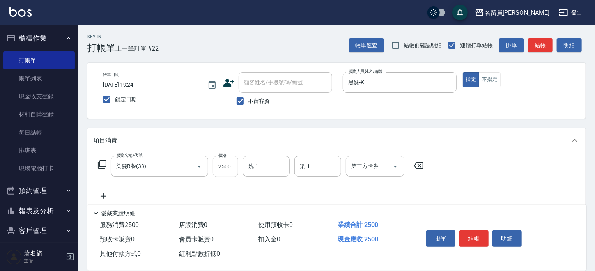
click at [232, 167] on input "2500" at bounding box center [225, 166] width 25 height 21
type input "4500"
click at [478, 230] on button "結帳" at bounding box center [473, 238] width 29 height 16
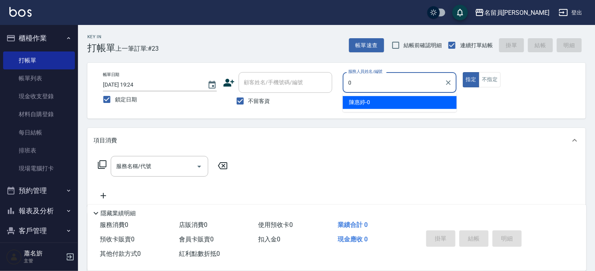
type input "陳惠婷-0"
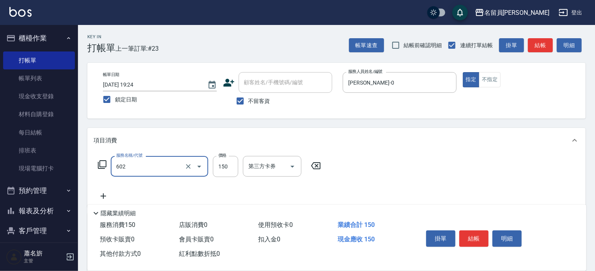
type input "一般洗髮(602)"
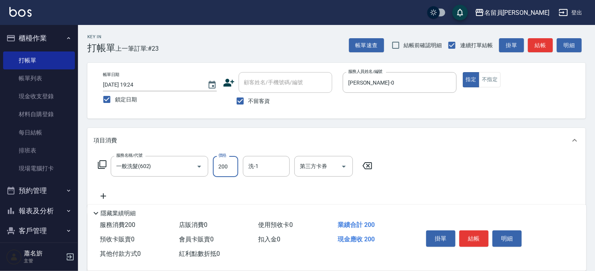
type input "200"
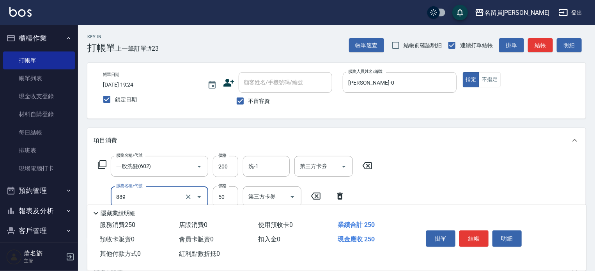
type input "精油(889)"
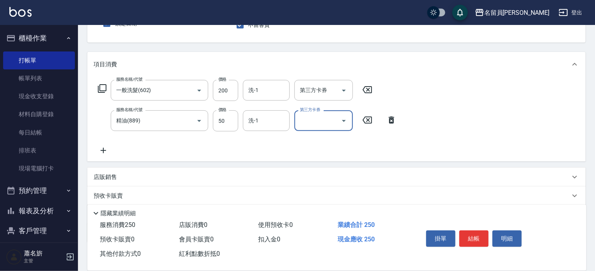
scroll to position [78, 0]
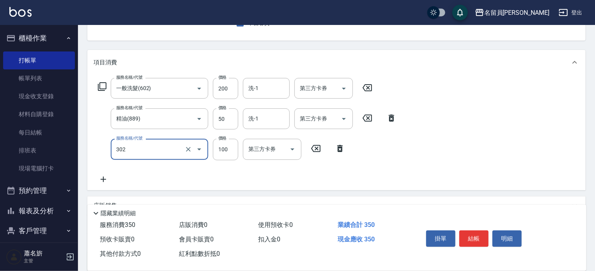
type input "剪髮(302)"
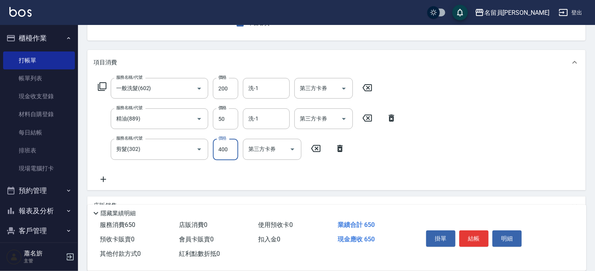
type input "400"
click at [480, 236] on button "結帳" at bounding box center [473, 238] width 29 height 16
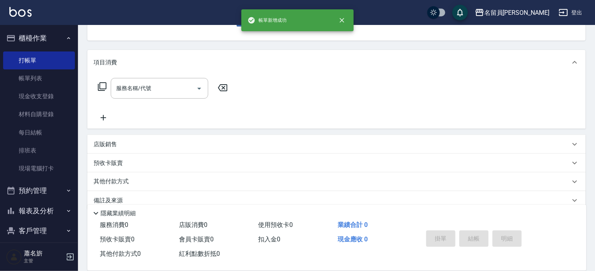
scroll to position [76, 0]
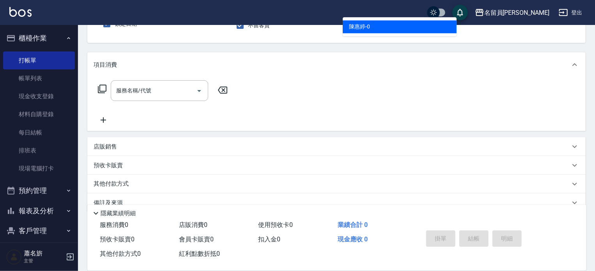
type input "陳惠婷-0"
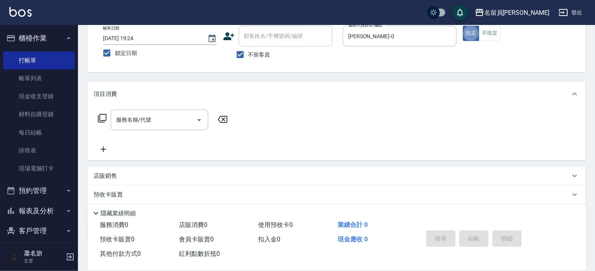
scroll to position [33, 0]
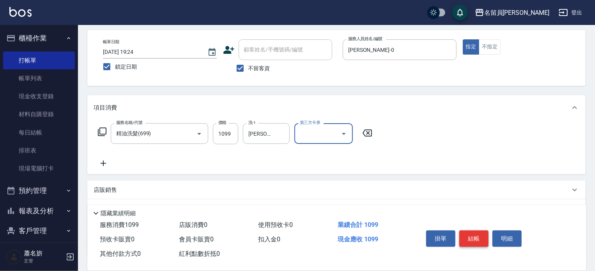
click at [474, 234] on button "結帳" at bounding box center [473, 238] width 29 height 16
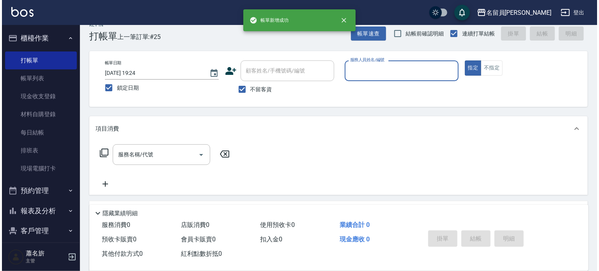
scroll to position [0, 0]
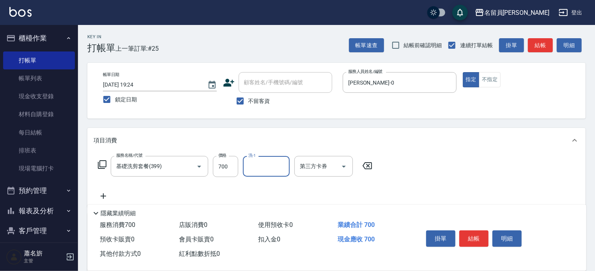
click at [457, 234] on div "掛單 結帳 明細" at bounding box center [474, 239] width 102 height 25
click at [478, 242] on button "結帳" at bounding box center [473, 238] width 29 height 16
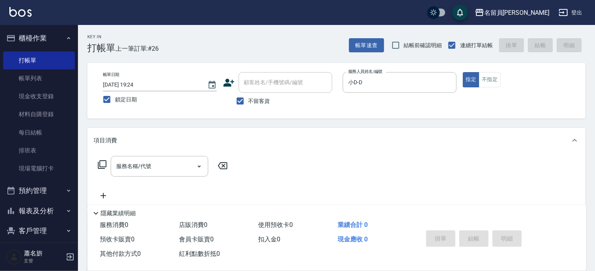
click at [101, 165] on icon at bounding box center [101, 164] width 9 height 9
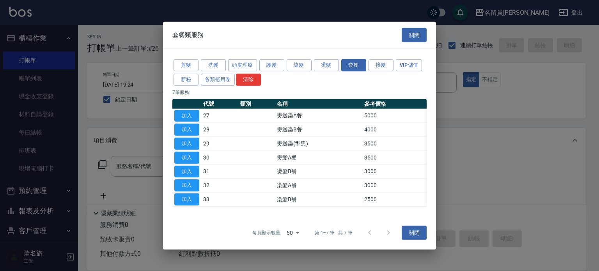
click at [123, 191] on div at bounding box center [299, 135] width 599 height 271
click at [377, 61] on button "接髮" at bounding box center [381, 65] width 25 height 12
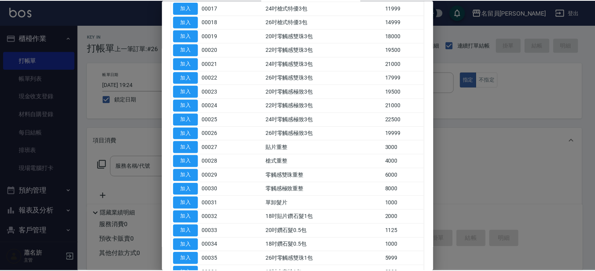
scroll to position [351, 0]
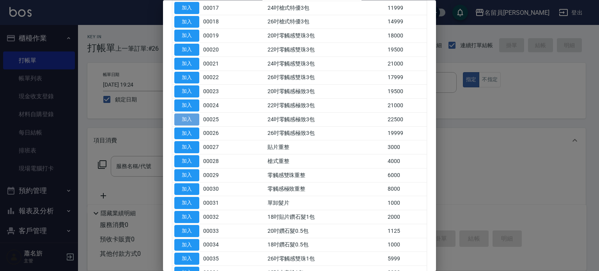
click at [189, 115] on button "加入" at bounding box center [186, 119] width 25 height 12
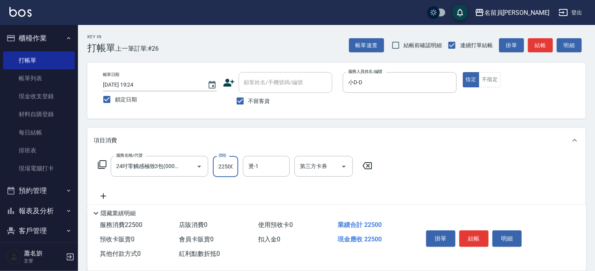
click at [231, 169] on input "22500" at bounding box center [225, 166] width 25 height 21
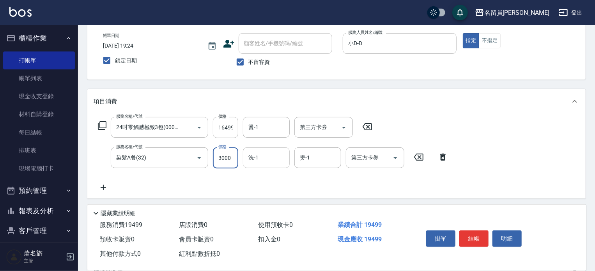
scroll to position [0, 0]
click at [474, 236] on button "結帳" at bounding box center [473, 238] width 29 height 16
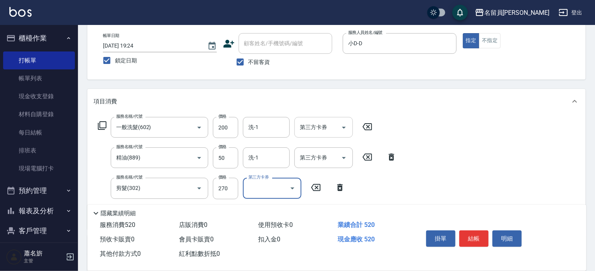
click at [312, 124] on input "第三方卡券" at bounding box center [318, 127] width 40 height 14
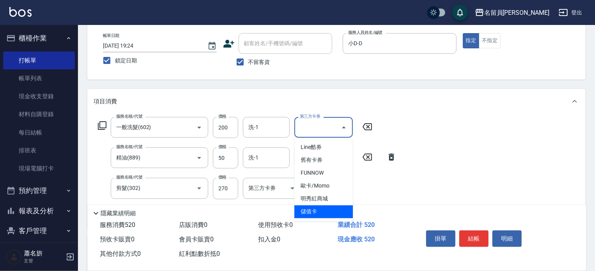
drag, startPoint x: 334, startPoint y: 209, endPoint x: 336, endPoint y: 205, distance: 4.0
click at [335, 207] on span "儲值卡" at bounding box center [323, 212] width 58 height 13
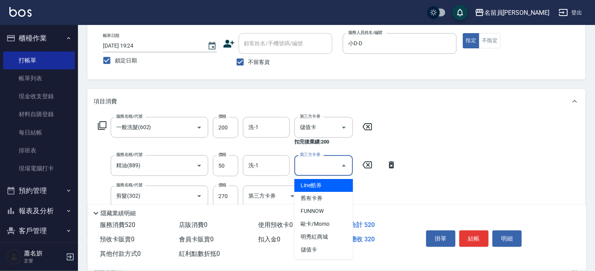
click at [328, 160] on input "第三方卡券" at bounding box center [318, 166] width 40 height 14
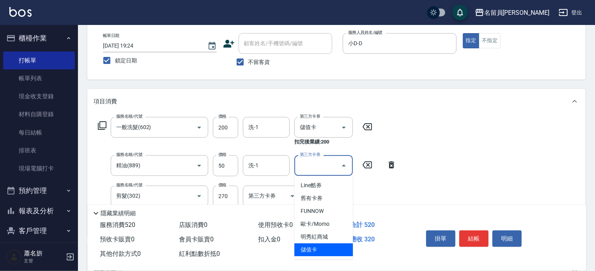
click at [346, 247] on span "儲值卡" at bounding box center [323, 249] width 58 height 13
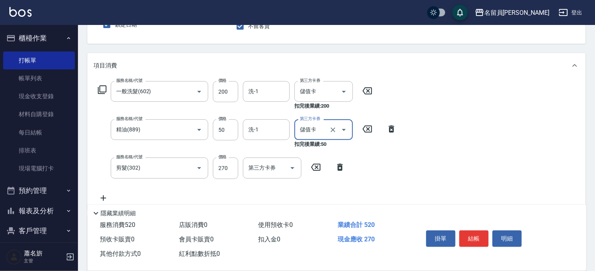
scroll to position [117, 0]
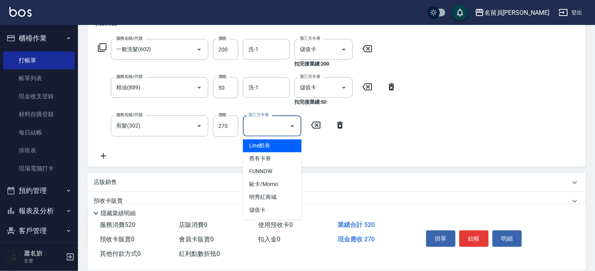
click at [268, 126] on input "第三方卡券" at bounding box center [266, 126] width 40 height 14
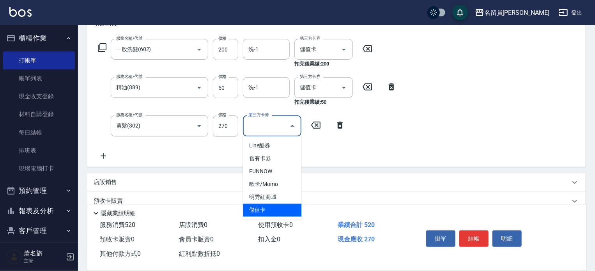
drag, startPoint x: 287, startPoint y: 210, endPoint x: 290, endPoint y: 205, distance: 6.0
click at [287, 210] on span "儲值卡" at bounding box center [272, 210] width 58 height 13
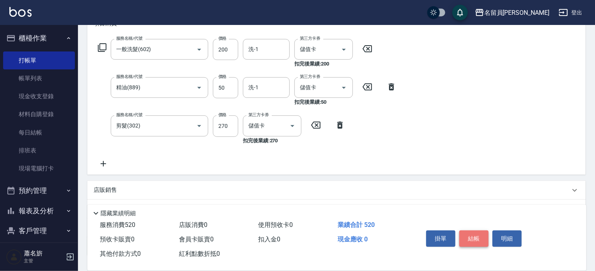
click at [480, 236] on button "結帳" at bounding box center [473, 238] width 29 height 16
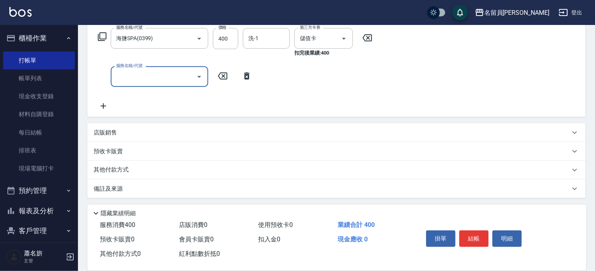
scroll to position [129, 0]
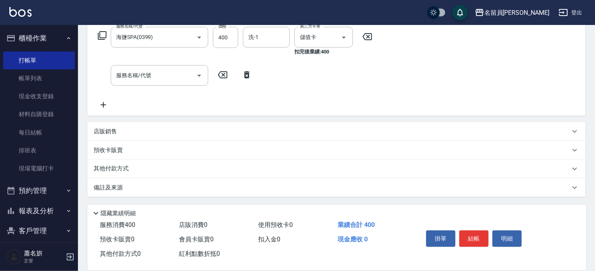
click at [239, 131] on div "店販銷售" at bounding box center [332, 132] width 477 height 8
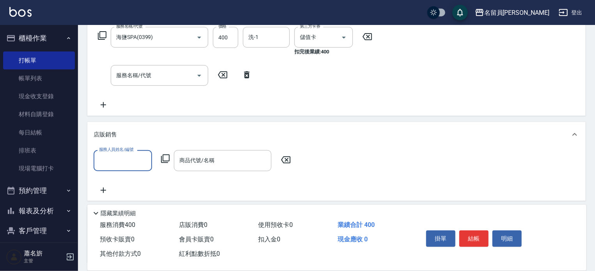
scroll to position [0, 0]
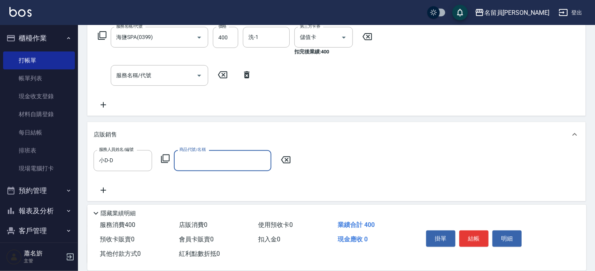
click at [394, 147] on div "服務人員姓名/編號 小D-D 服務人員姓名/編號 商品代號/名稱 商品代號/名稱" at bounding box center [336, 174] width 498 height 54
click at [167, 160] on icon at bounding box center [165, 158] width 9 height 9
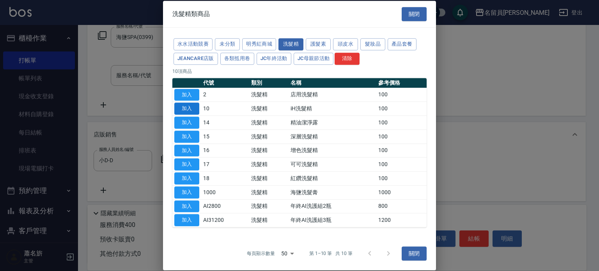
click at [197, 106] on button "加入" at bounding box center [186, 109] width 25 height 12
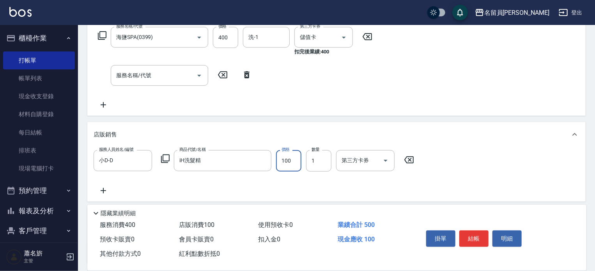
click at [295, 155] on input "100" at bounding box center [288, 160] width 25 height 21
click at [351, 152] on div "第三方卡券" at bounding box center [365, 160] width 58 height 21
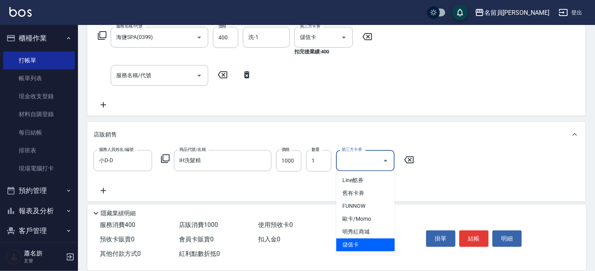
click at [360, 244] on span "儲值卡" at bounding box center [365, 245] width 58 height 13
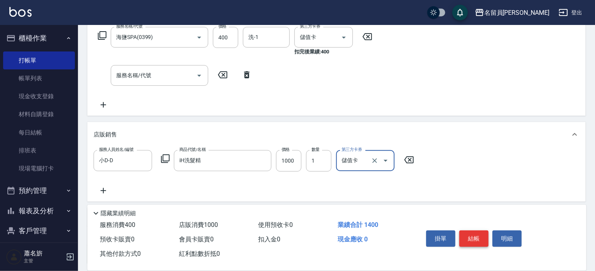
click at [478, 235] on button "結帳" at bounding box center [473, 238] width 29 height 16
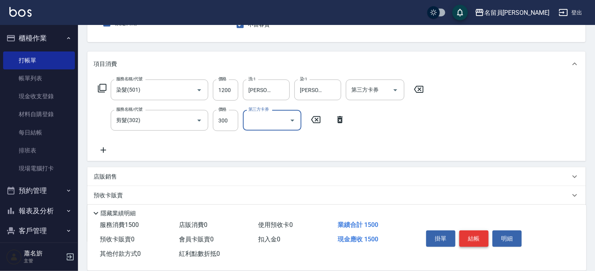
scroll to position [78, 0]
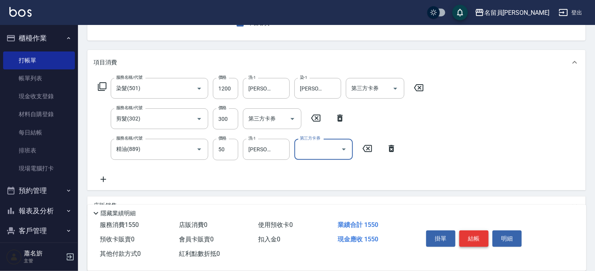
click at [470, 238] on button "結帳" at bounding box center [473, 238] width 29 height 16
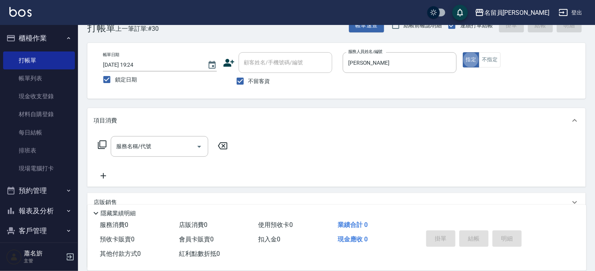
scroll to position [12, 0]
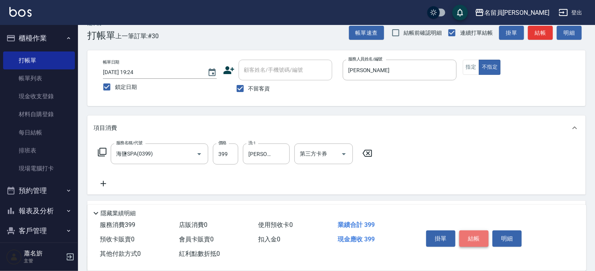
click at [481, 237] on button "結帳" at bounding box center [473, 238] width 29 height 16
click at [466, 235] on button "結帳" at bounding box center [473, 238] width 29 height 16
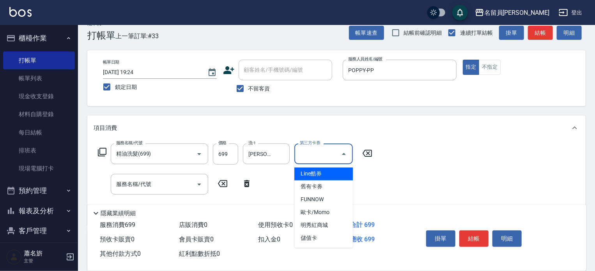
click at [315, 148] on input "第三方卡券" at bounding box center [318, 154] width 40 height 14
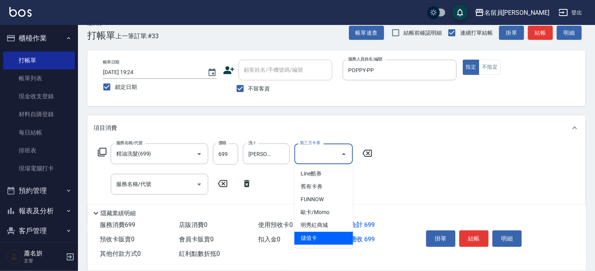
click at [319, 236] on span "儲值卡" at bounding box center [323, 238] width 58 height 13
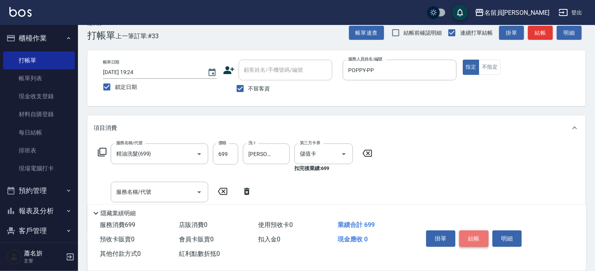
click at [473, 234] on button "結帳" at bounding box center [473, 238] width 29 height 16
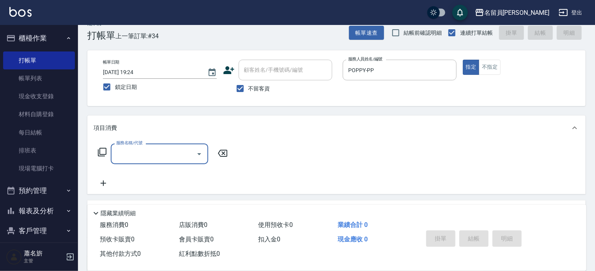
click at [105, 153] on icon at bounding box center [101, 151] width 9 height 9
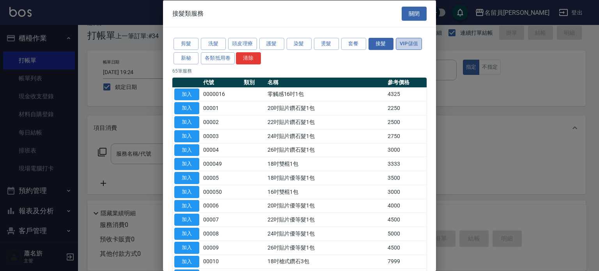
click at [396, 50] on button "VIP儲值" at bounding box center [409, 44] width 27 height 12
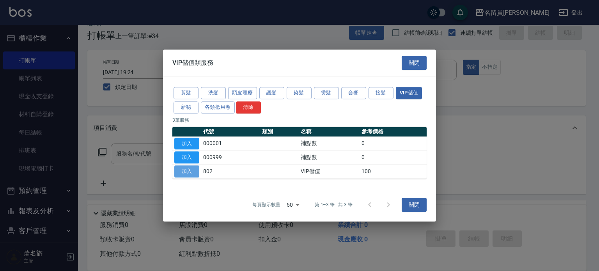
click at [189, 173] on button "加入" at bounding box center [186, 171] width 25 height 12
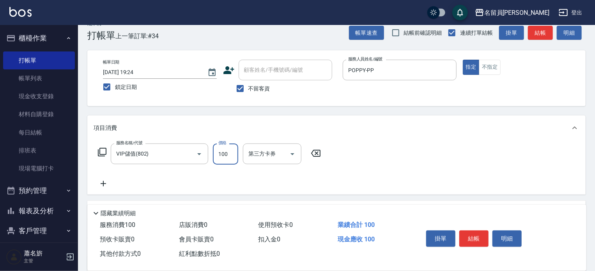
click at [219, 151] on input "100" at bounding box center [225, 154] width 25 height 21
click at [483, 232] on button "結帳" at bounding box center [473, 238] width 29 height 16
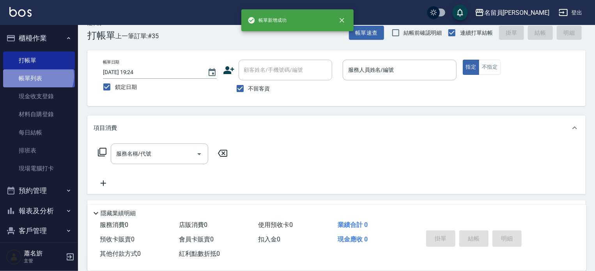
click at [37, 76] on link "帳單列表" at bounding box center [39, 78] width 72 height 18
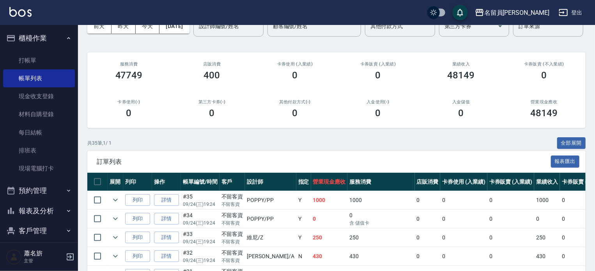
scroll to position [39, 0]
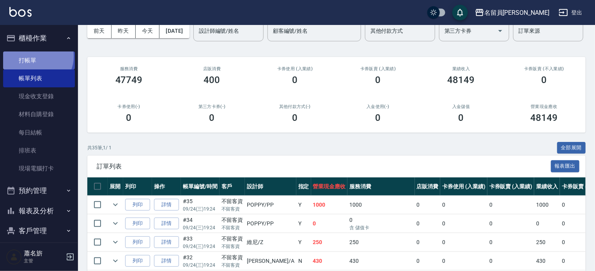
click at [36, 56] on link "打帳單" at bounding box center [39, 60] width 72 height 18
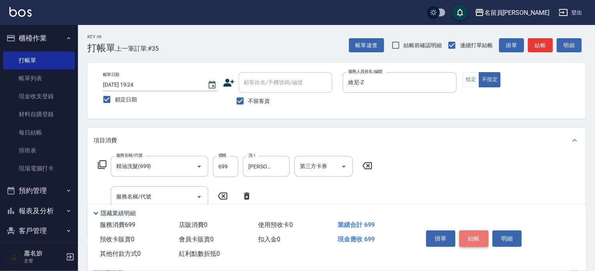
click at [473, 236] on button "結帳" at bounding box center [473, 238] width 29 height 16
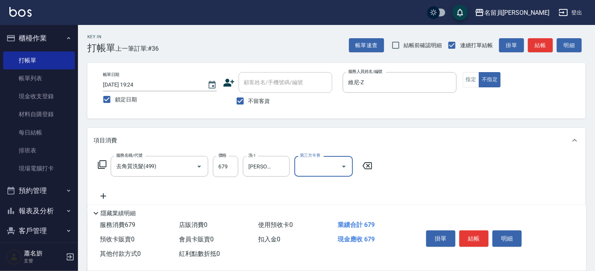
click at [479, 237] on button "結帳" at bounding box center [473, 238] width 29 height 16
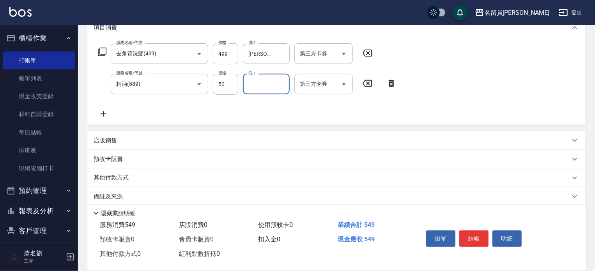
scroll to position [117, 0]
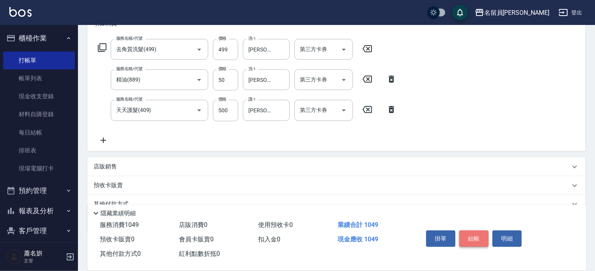
click at [478, 236] on button "結帳" at bounding box center [473, 238] width 29 height 16
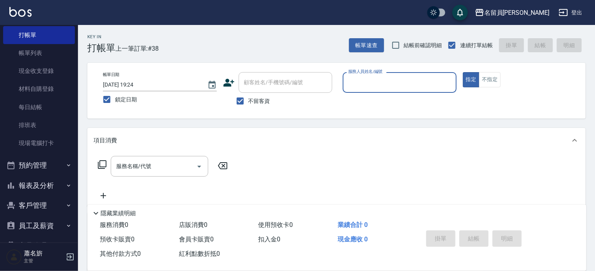
scroll to position [39, 0]
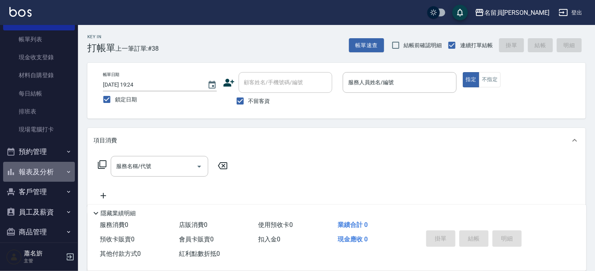
click at [48, 166] on button "報表及分析" at bounding box center [39, 172] width 72 height 20
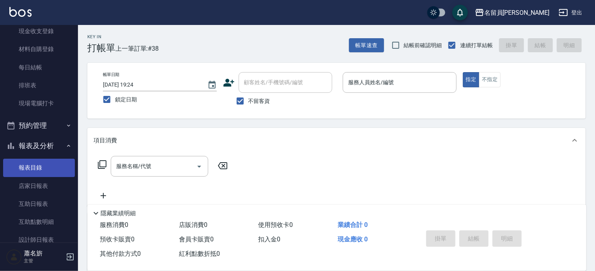
scroll to position [78, 0]
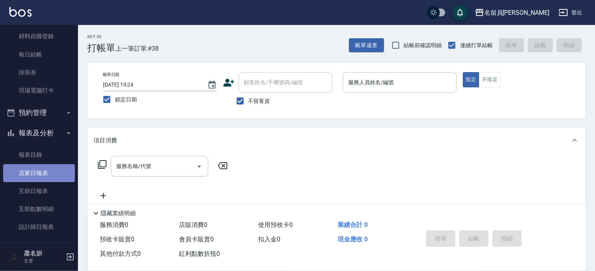
click at [55, 168] on link "店家日報表" at bounding box center [39, 173] width 72 height 18
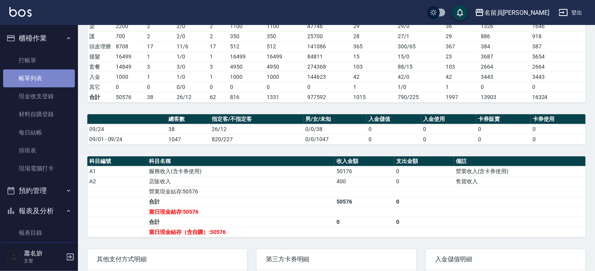
click at [40, 75] on link "帳單列表" at bounding box center [39, 78] width 72 height 18
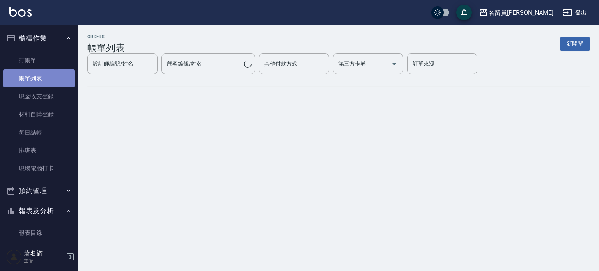
click at [39, 76] on link "帳單列表" at bounding box center [39, 78] width 72 height 18
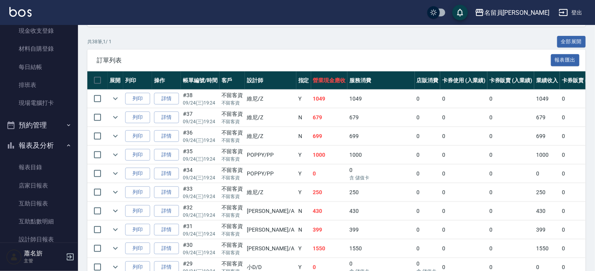
scroll to position [78, 0]
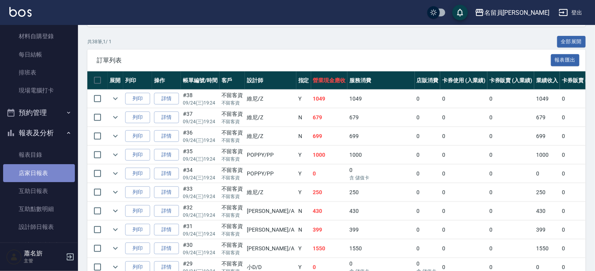
click at [48, 175] on link "店家日報表" at bounding box center [39, 173] width 72 height 18
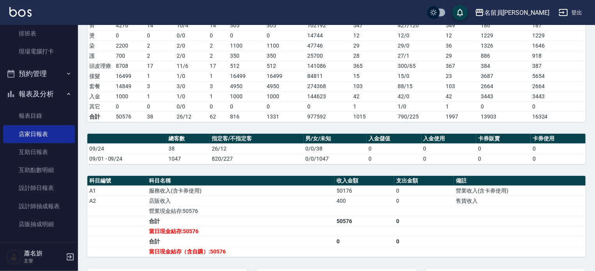
scroll to position [135, 0]
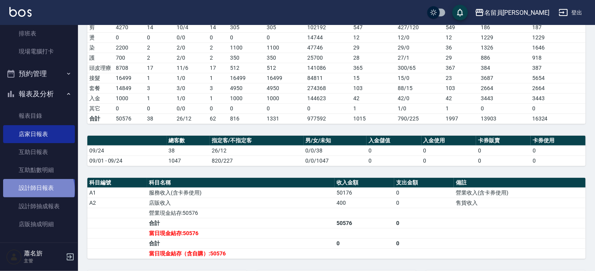
click at [38, 190] on link "設計師日報表" at bounding box center [39, 188] width 72 height 18
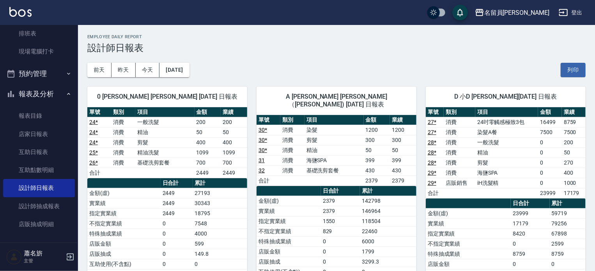
click at [365, 165] on td "430" at bounding box center [377, 170] width 27 height 10
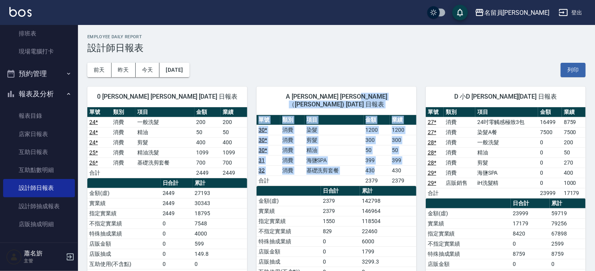
drag, startPoint x: 365, startPoint y: 162, endPoint x: 376, endPoint y: 133, distance: 31.4
click at [376, 133] on tbody "30 * 消費 染髮 1200 1200 30 * 消費 剪髮 300 300 30 * 消費 精油 50 50 31 消費 海鹽SPA 399 399 32…" at bounding box center [337, 155] width 160 height 61
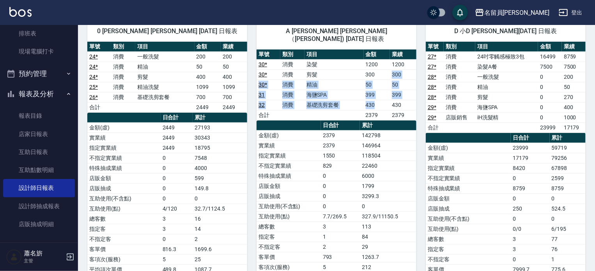
scroll to position [67, 0]
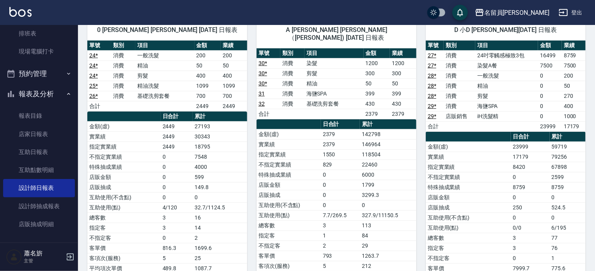
click at [253, 55] on div "A 陳姿羽 陳姿羽（Vivi) 09/24/2025 日報表 單號 類別 項目 金額 業績 30 * 消費 染髮 1200 1200 30 * 消費 剪髮 3…" at bounding box center [331, 157] width 169 height 293
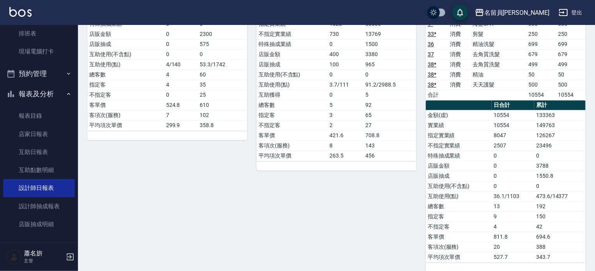
scroll to position [849, 0]
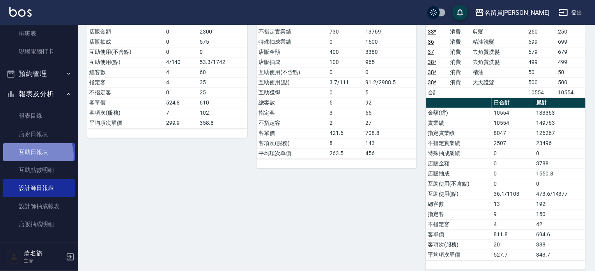
click at [34, 156] on link "互助日報表" at bounding box center [39, 152] width 72 height 18
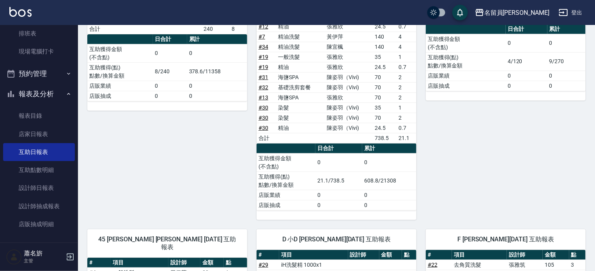
scroll to position [144, 0]
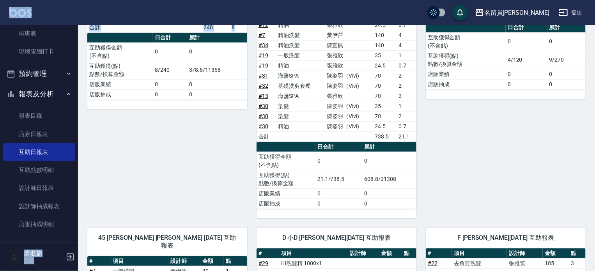
drag, startPoint x: 164, startPoint y: 18, endPoint x: 156, endPoint y: 179, distance: 161.2
click at [156, 179] on div "名留員林中正 登出 櫃檯作業 打帳單 帳單列表 現金收支登錄 材料自購登錄 每日結帳 排班表 現場電腦打卡 預約管理 預約管理 單日預約紀錄 單週預約紀錄 報…" at bounding box center [297, 268] width 595 height 825
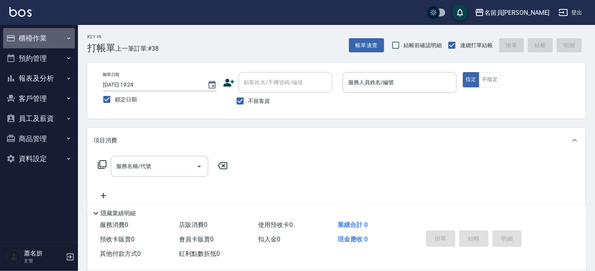
click at [56, 40] on button "櫃檯作業" at bounding box center [39, 38] width 72 height 20
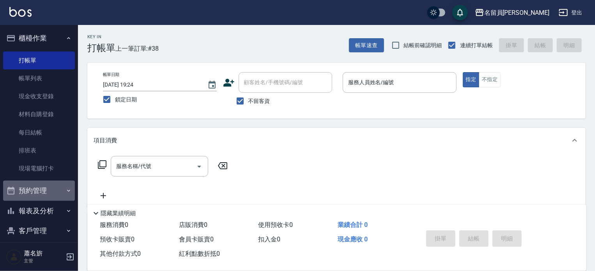
click at [44, 188] on button "預約管理" at bounding box center [39, 191] width 72 height 20
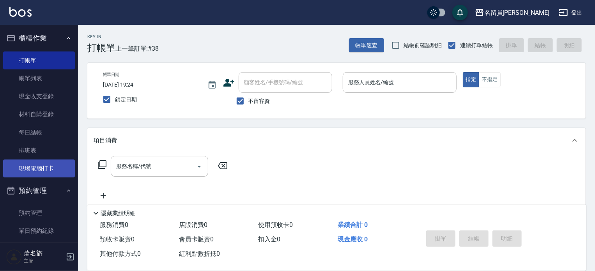
scroll to position [117, 0]
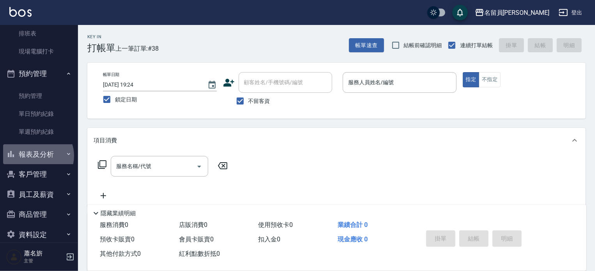
click at [37, 156] on button "報表及分析" at bounding box center [39, 154] width 72 height 20
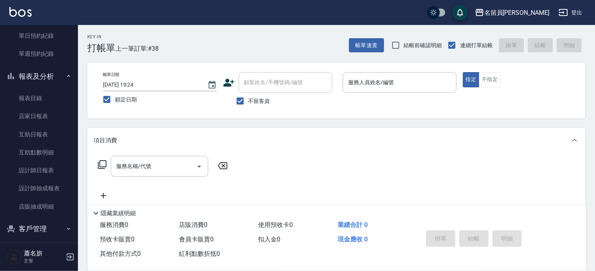
scroll to position [234, 0]
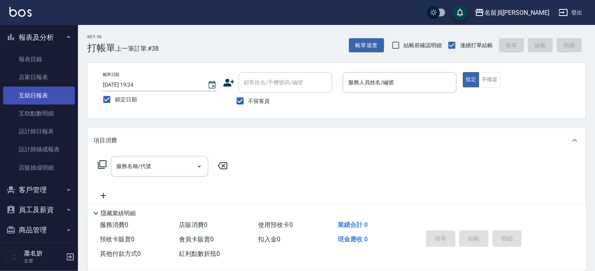
click at [52, 96] on link "互助日報表" at bounding box center [39, 96] width 72 height 18
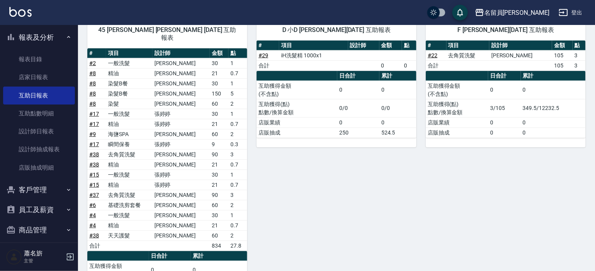
scroll to position [339, 0]
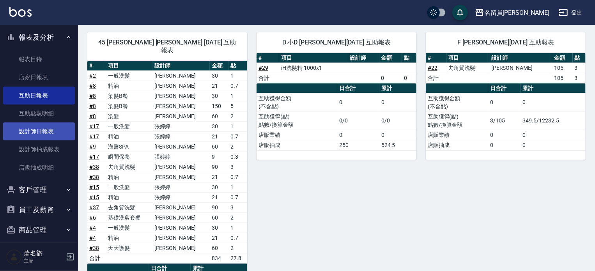
click at [46, 132] on link "設計師日報表" at bounding box center [39, 131] width 72 height 18
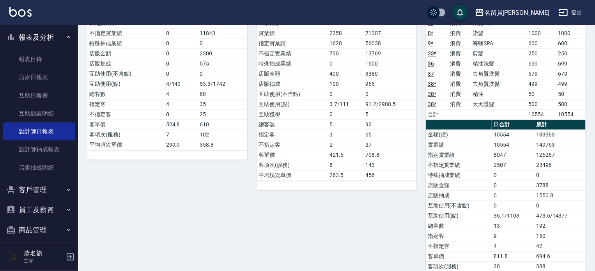
scroll to position [849, 0]
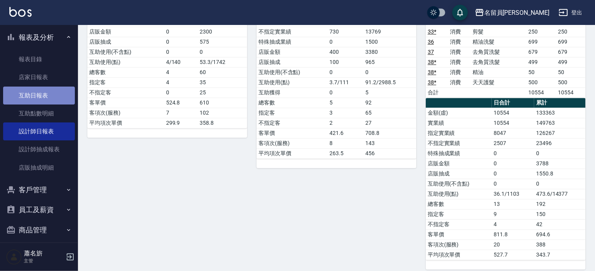
click at [41, 92] on link "互助日報表" at bounding box center [39, 96] width 72 height 18
